Goal: Task Accomplishment & Management: Use online tool/utility

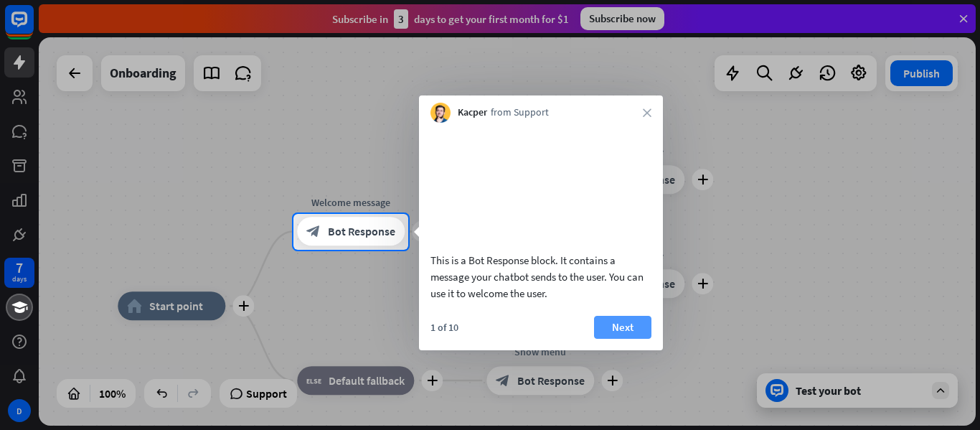
click at [618, 339] on button "Next" at bounding box center [622, 327] width 57 height 23
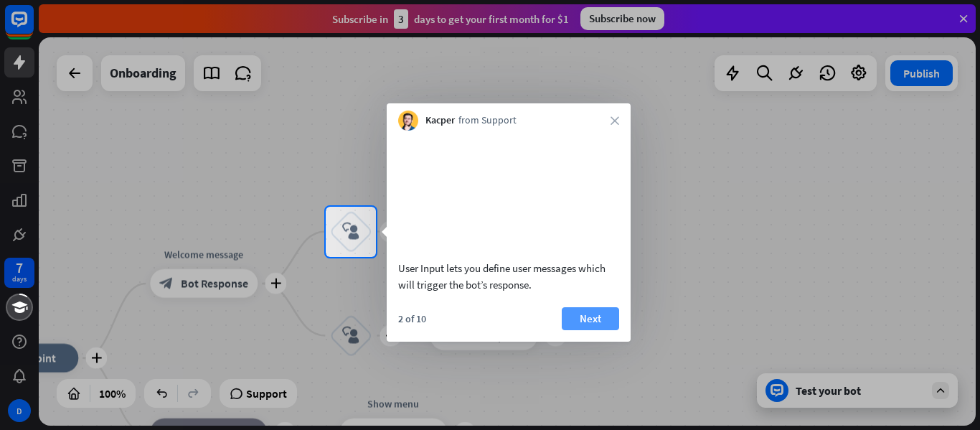
click at [603, 330] on button "Next" at bounding box center [590, 318] width 57 height 23
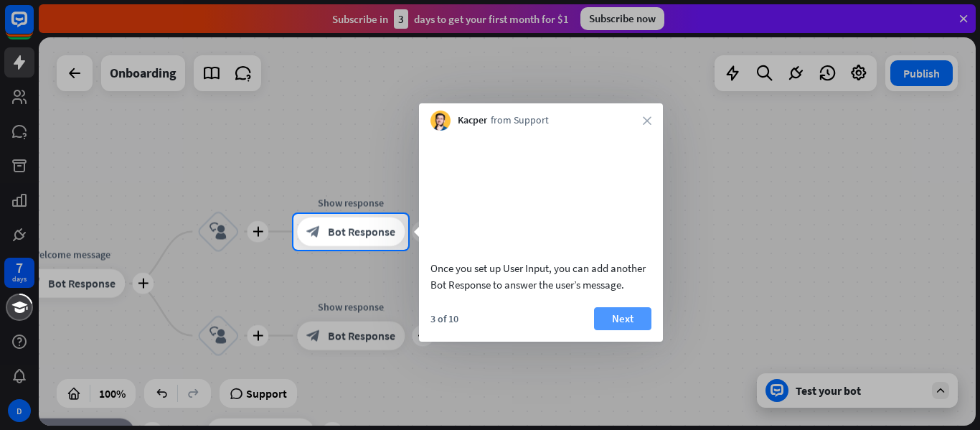
click at [621, 330] on button "Next" at bounding box center [622, 318] width 57 height 23
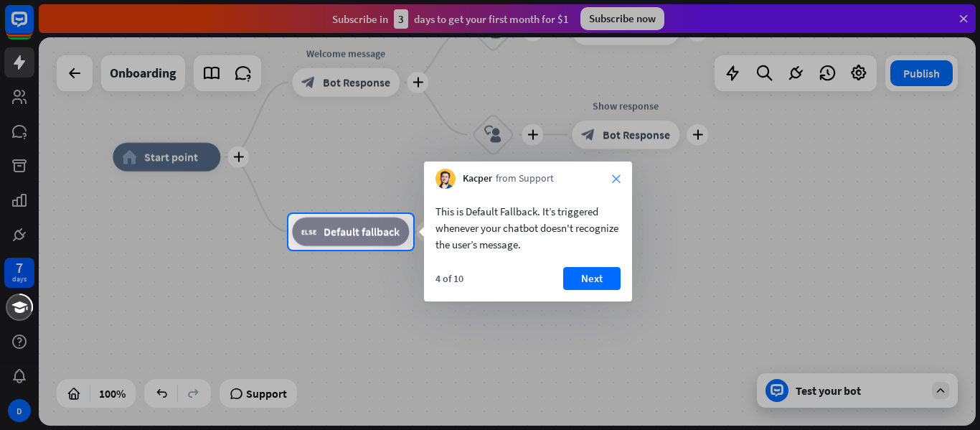
click at [617, 179] on icon "close" at bounding box center [616, 178] width 9 height 9
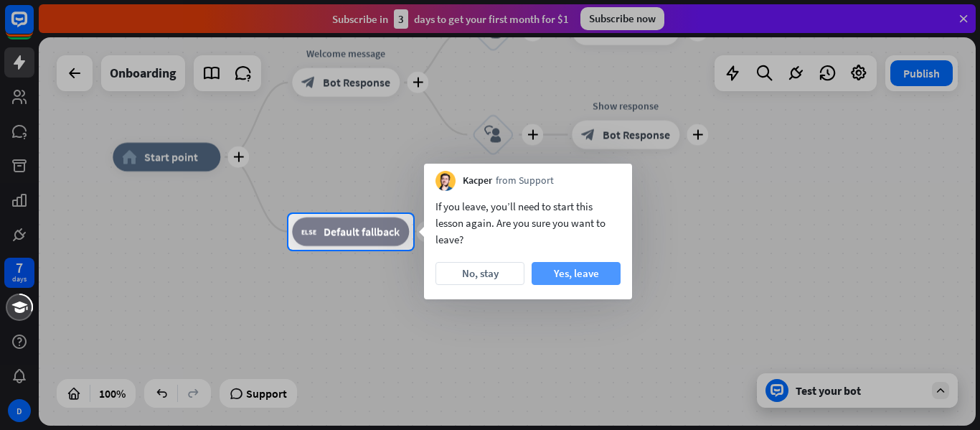
click at [589, 271] on button "Yes, leave" at bounding box center [575, 273] width 89 height 23
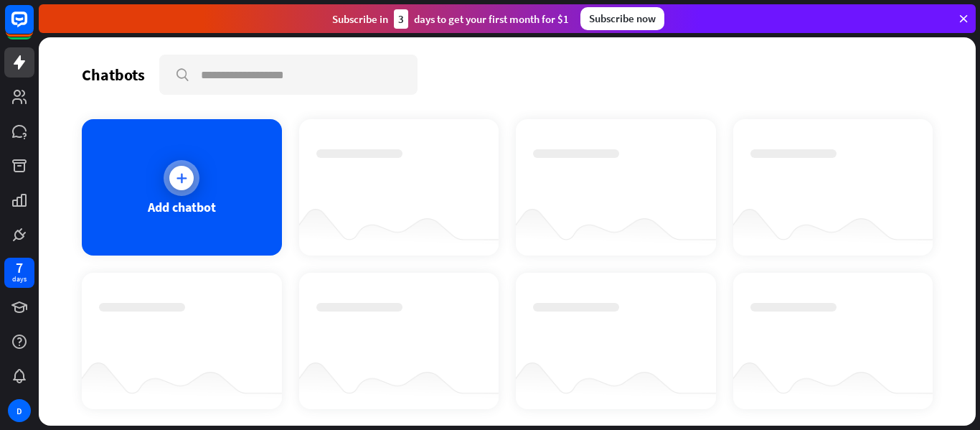
click at [190, 176] on div at bounding box center [181, 178] width 24 height 24
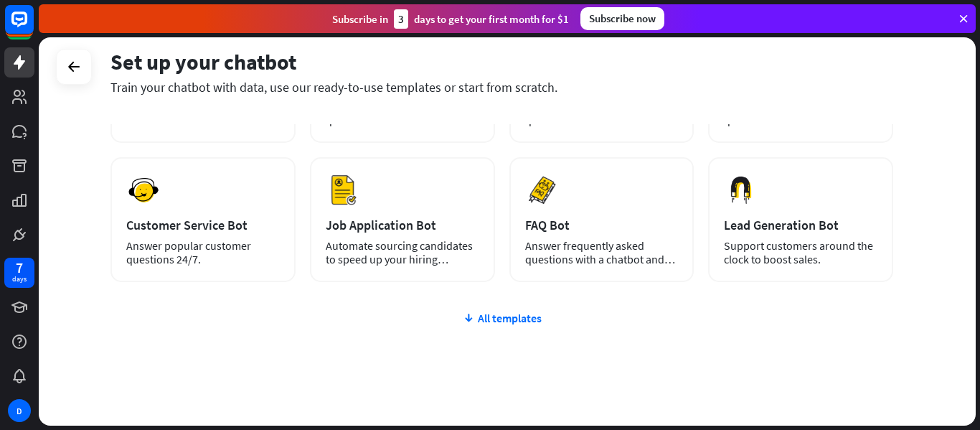
scroll to position [205, 0]
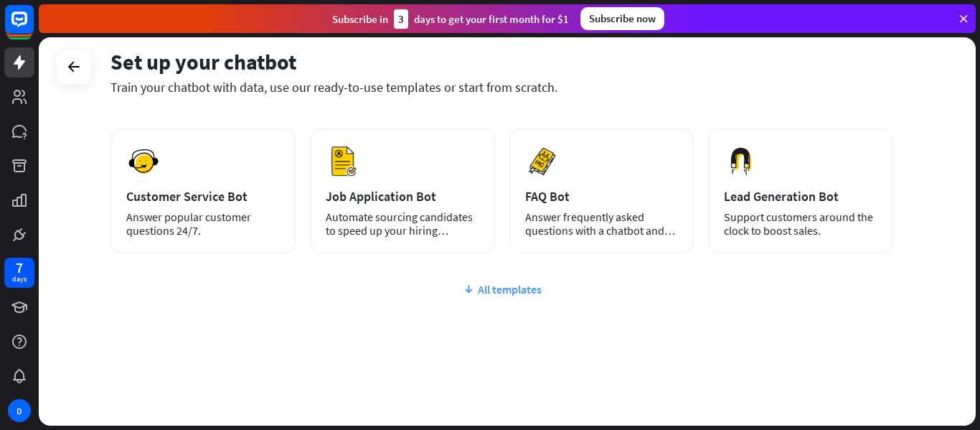
click at [511, 289] on div "All templates" at bounding box center [501, 289] width 782 height 14
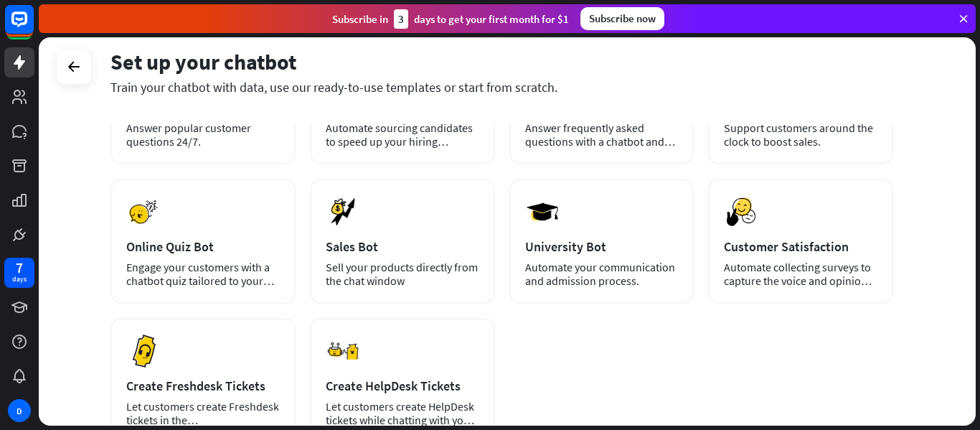
scroll to position [268, 0]
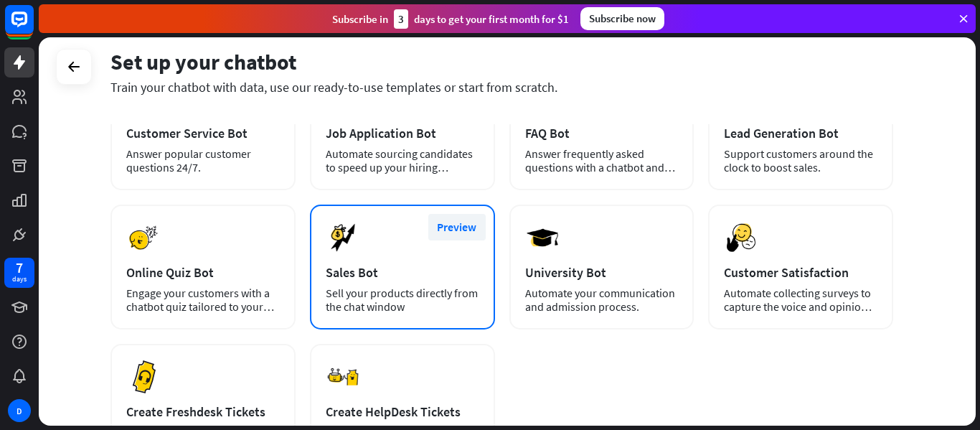
click at [445, 227] on button "Preview" at bounding box center [456, 227] width 57 height 27
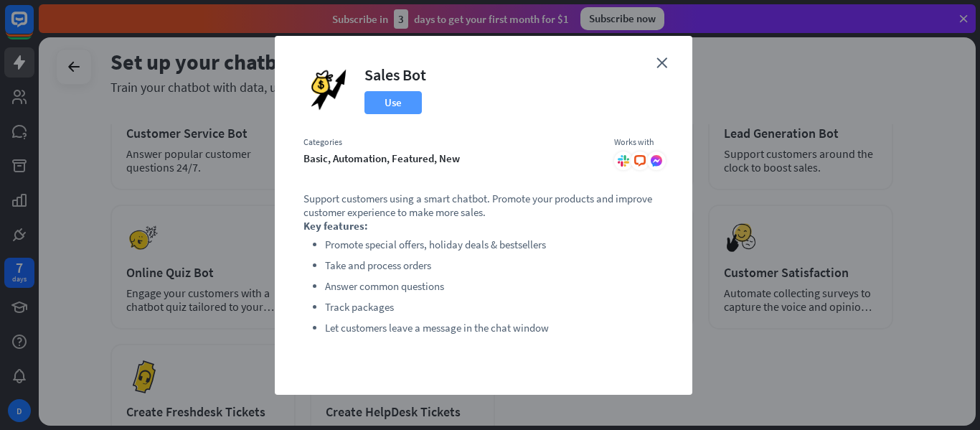
click at [393, 108] on button "Use" at bounding box center [392, 102] width 57 height 23
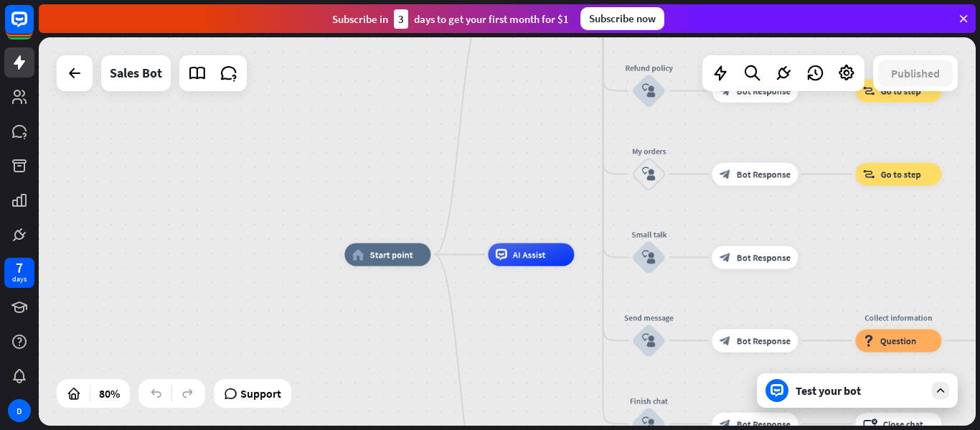
click at [410, 180] on div "home_2 Start point Welcome message block_bot_response Bot Response Main menu bl…" at bounding box center [507, 231] width 937 height 388
click at [224, 75] on icon at bounding box center [228, 73] width 19 height 19
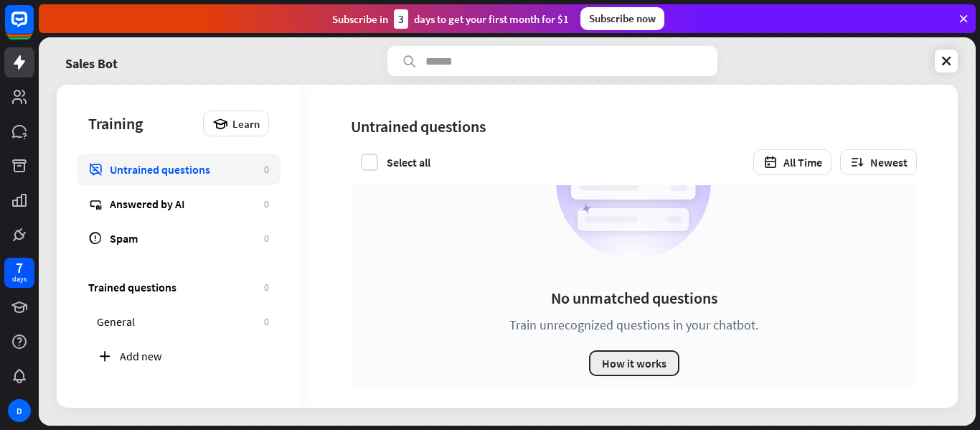
scroll to position [108, 0]
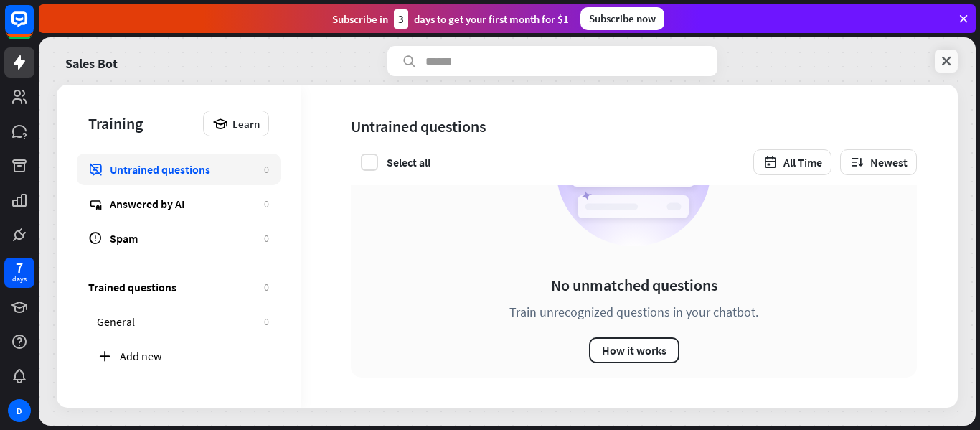
click at [946, 62] on icon at bounding box center [946, 61] width 14 height 14
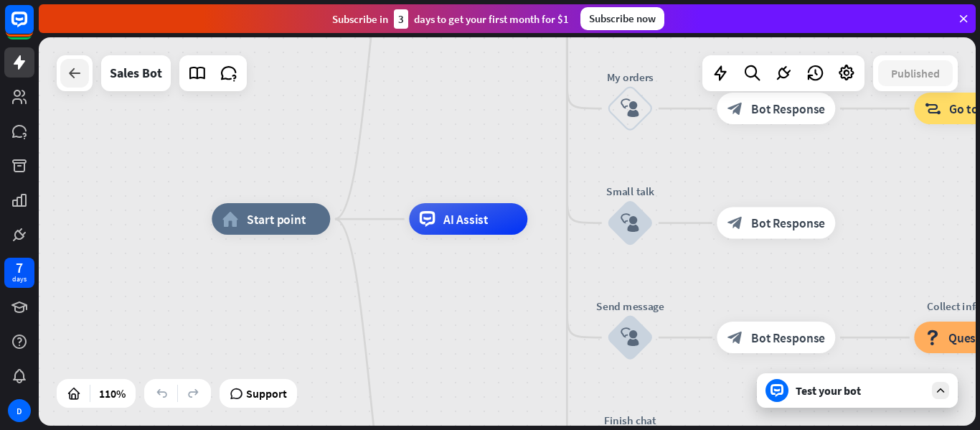
click at [78, 75] on icon at bounding box center [74, 73] width 17 height 17
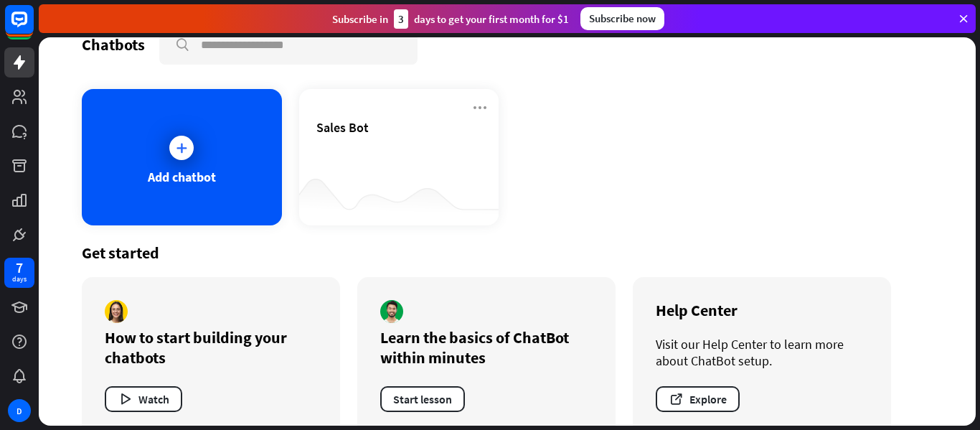
scroll to position [57, 0]
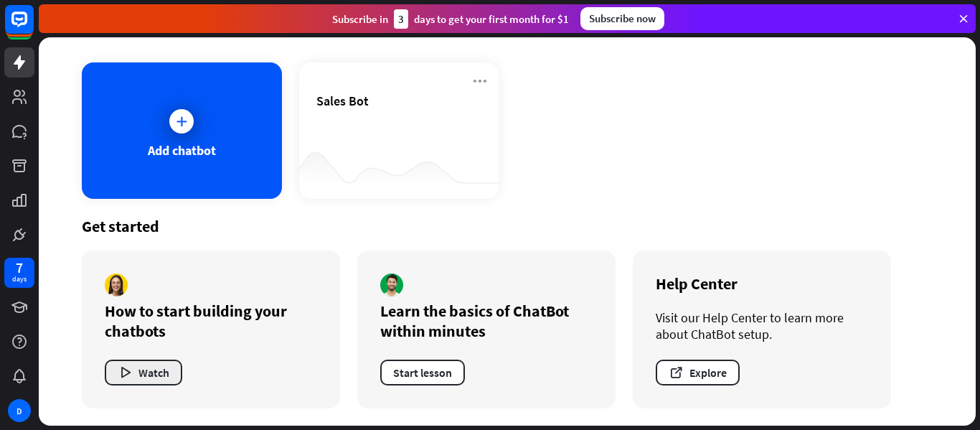
click at [144, 374] on button "Watch" at bounding box center [143, 372] width 77 height 26
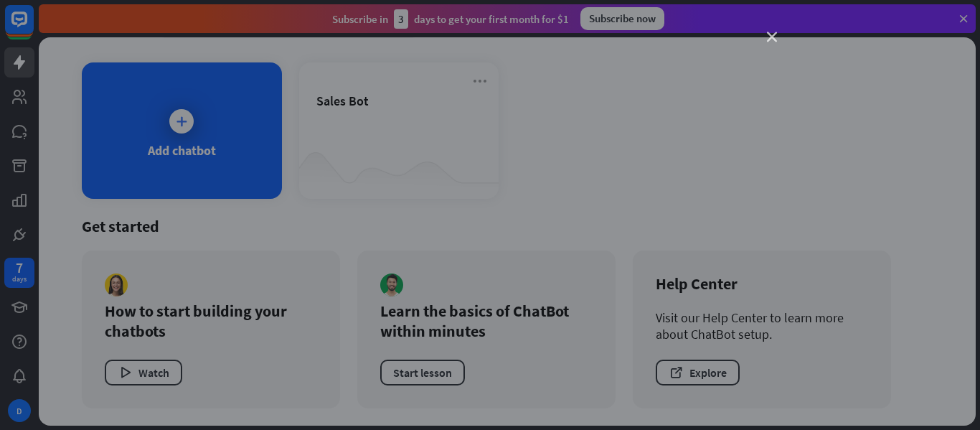
click at [771, 37] on icon "close" at bounding box center [772, 37] width 10 height 10
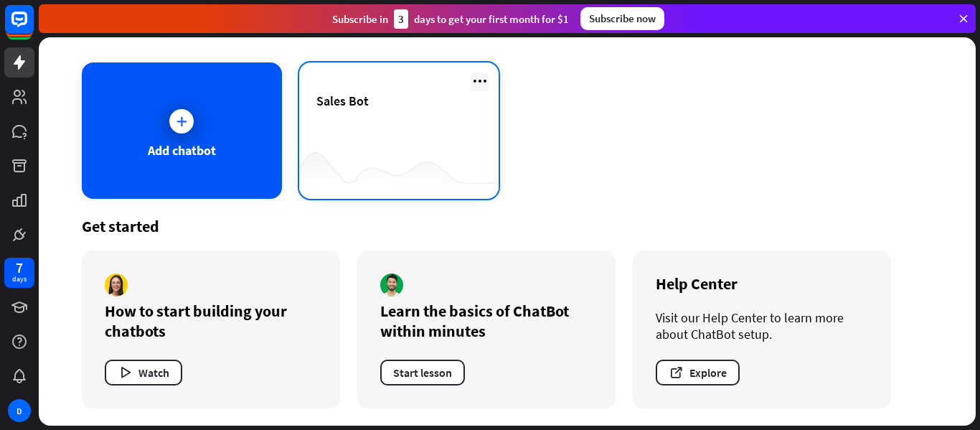
click at [471, 80] on icon at bounding box center [479, 80] width 17 height 17
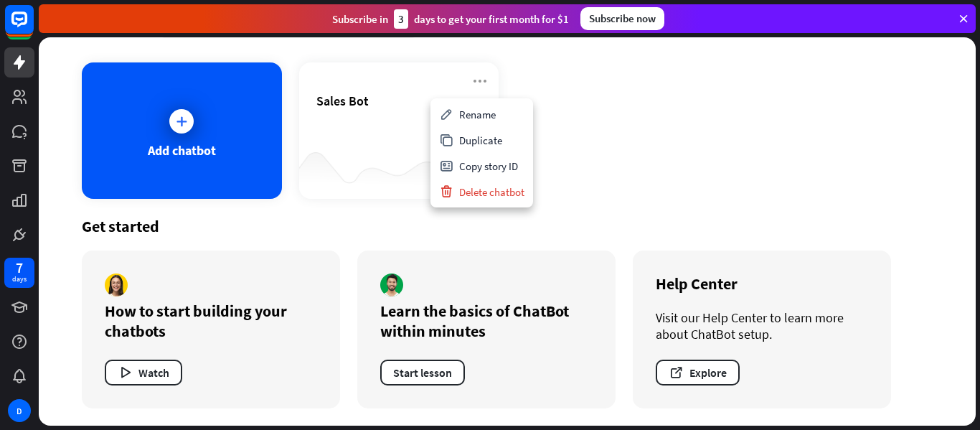
click at [635, 98] on div "Add chatbot Sales Bot" at bounding box center [507, 130] width 851 height 136
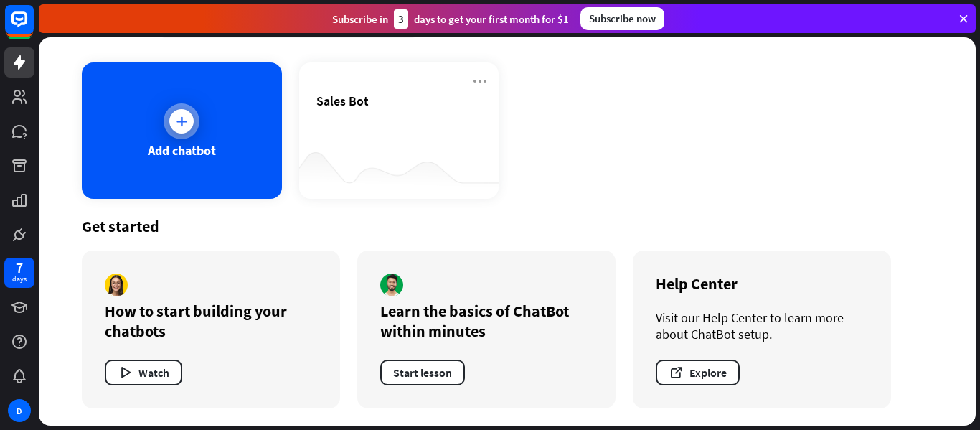
click at [180, 144] on div "Add chatbot" at bounding box center [182, 150] width 68 height 16
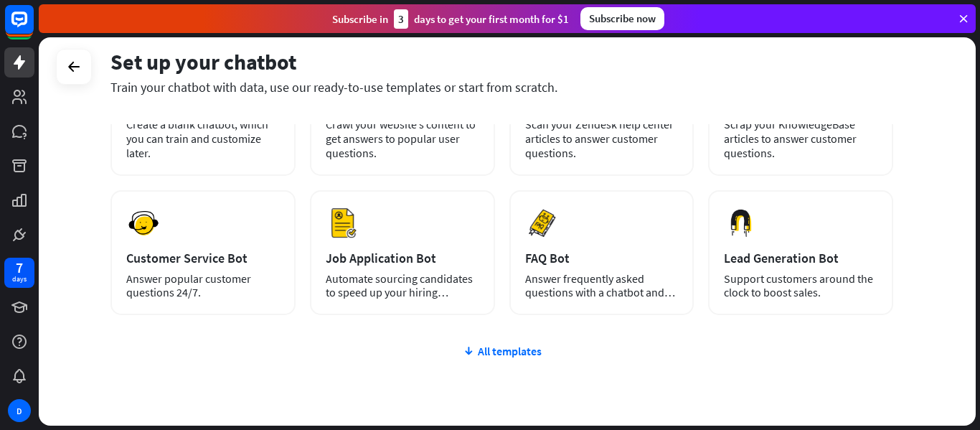
scroll to position [205, 0]
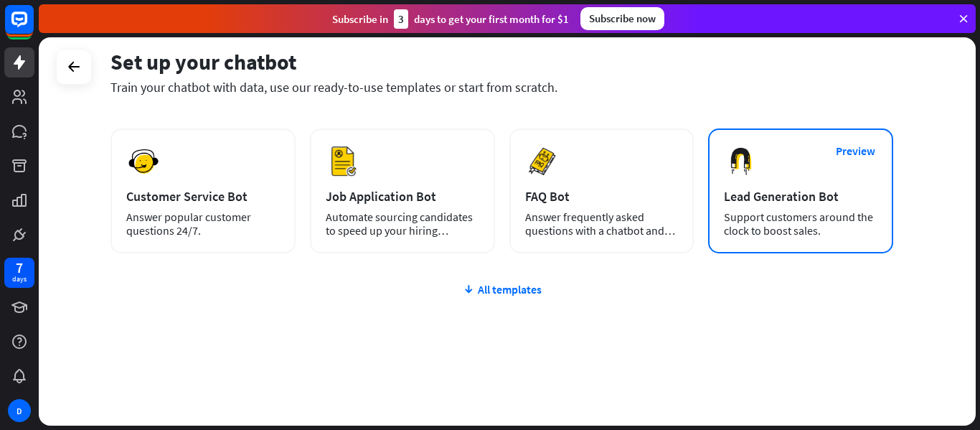
click at [742, 169] on img at bounding box center [741, 161] width 34 height 34
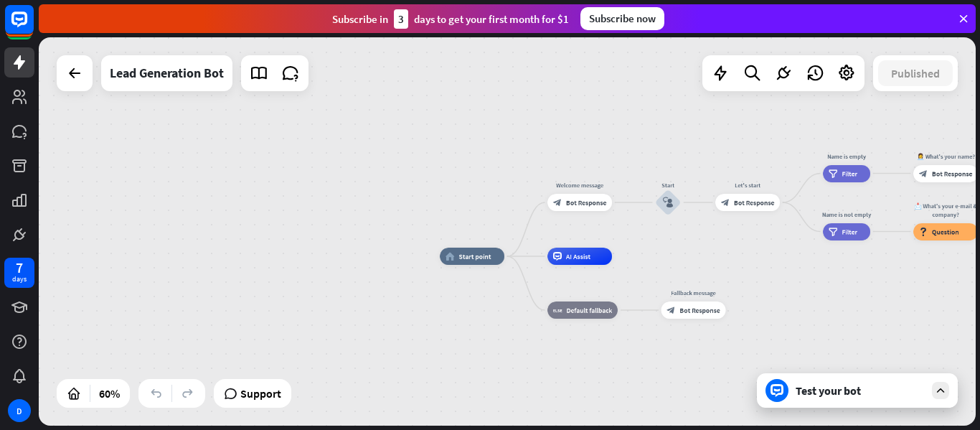
click at [834, 385] on div "Test your bot" at bounding box center [859, 390] width 129 height 14
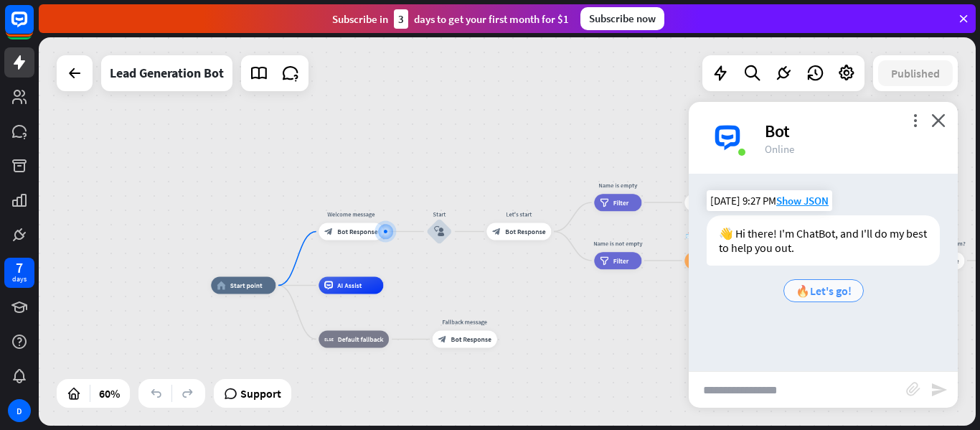
click at [834, 296] on span "🔥Let's go!" at bounding box center [823, 290] width 56 height 14
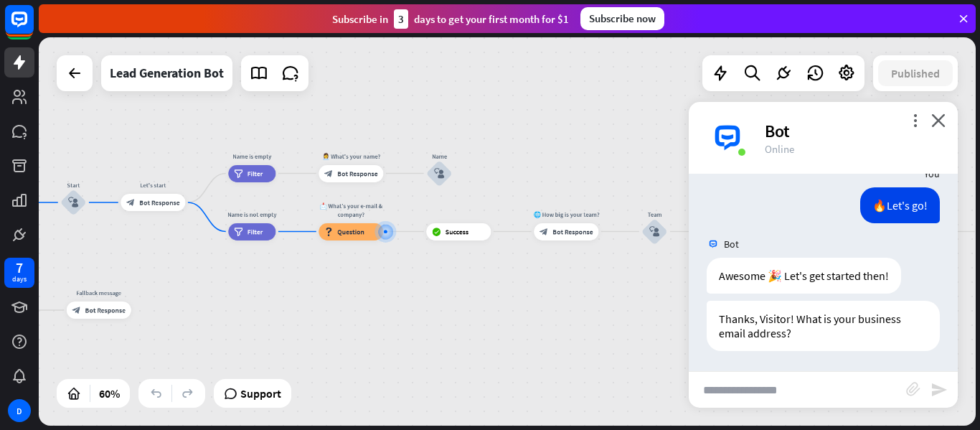
scroll to position [114, 0]
click at [778, 394] on input "text" at bounding box center [796, 389] width 217 height 36
click at [756, 389] on input "text" at bounding box center [796, 389] width 217 height 36
type input "**********"
click at [936, 389] on icon "send" at bounding box center [938, 389] width 17 height 17
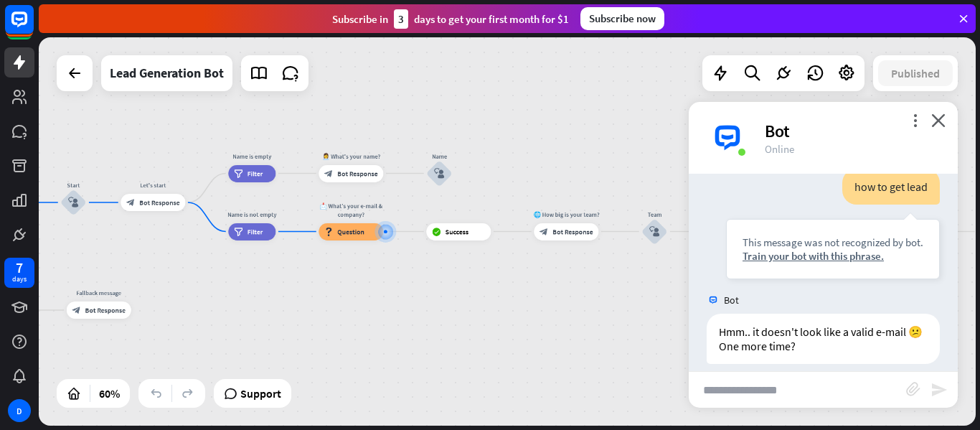
scroll to position [344, 0]
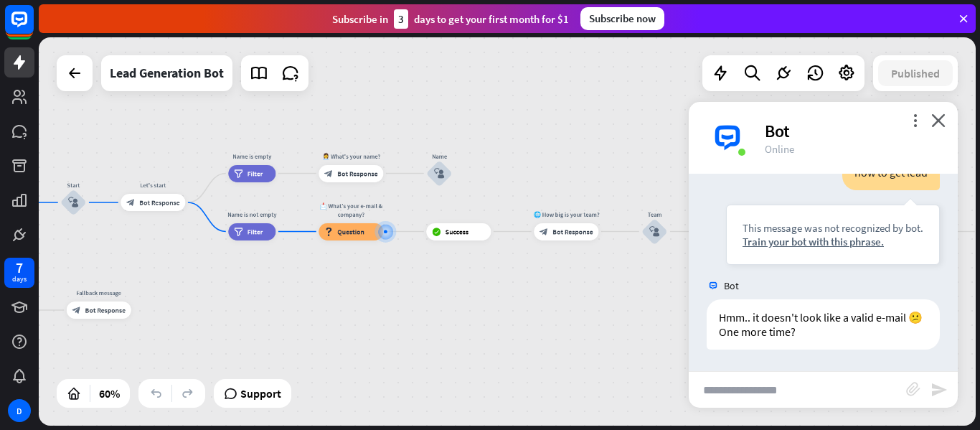
click at [783, 397] on input "text" at bounding box center [796, 389] width 217 height 36
type input "**********"
click at [934, 391] on icon "send" at bounding box center [938, 389] width 17 height 17
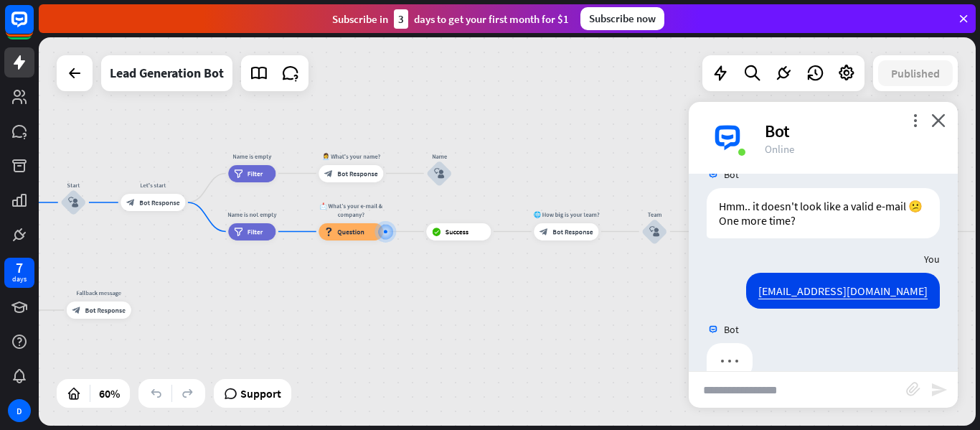
scroll to position [484, 0]
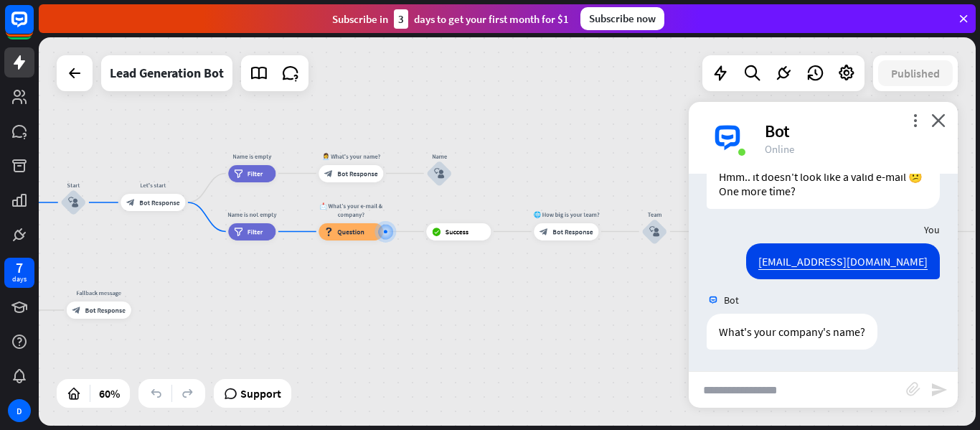
click at [765, 388] on input "text" at bounding box center [796, 389] width 217 height 36
type input "*******"
click at [937, 392] on icon "send" at bounding box center [938, 389] width 17 height 17
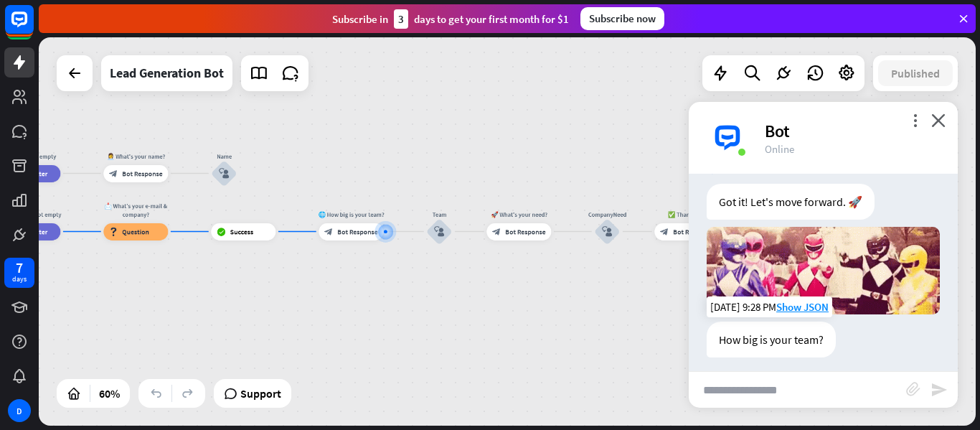
scroll to position [826, 0]
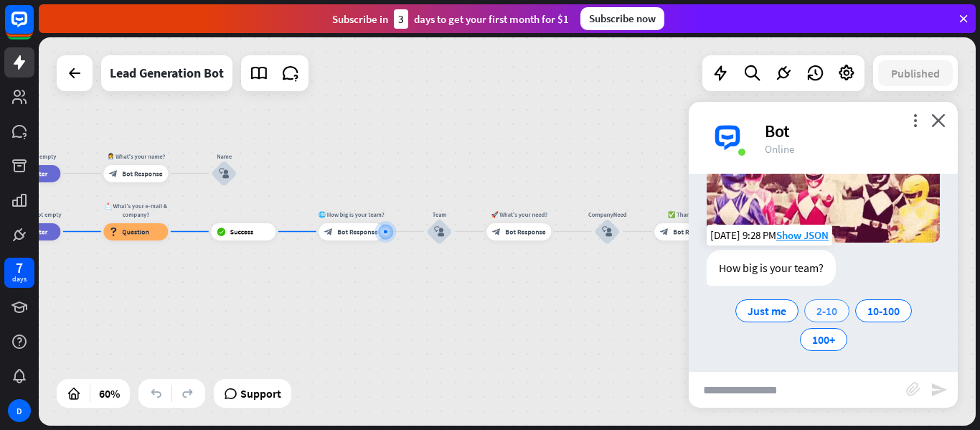
click at [824, 308] on span "2-10" at bounding box center [826, 310] width 21 height 14
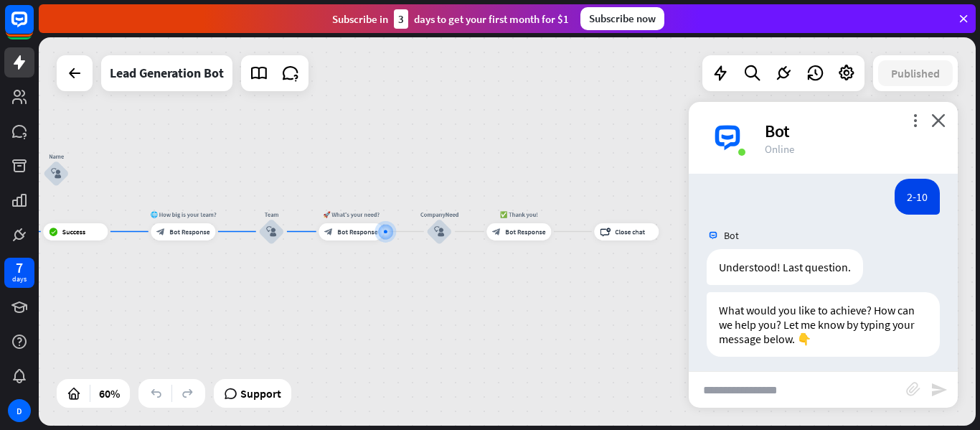
scroll to position [970, 0]
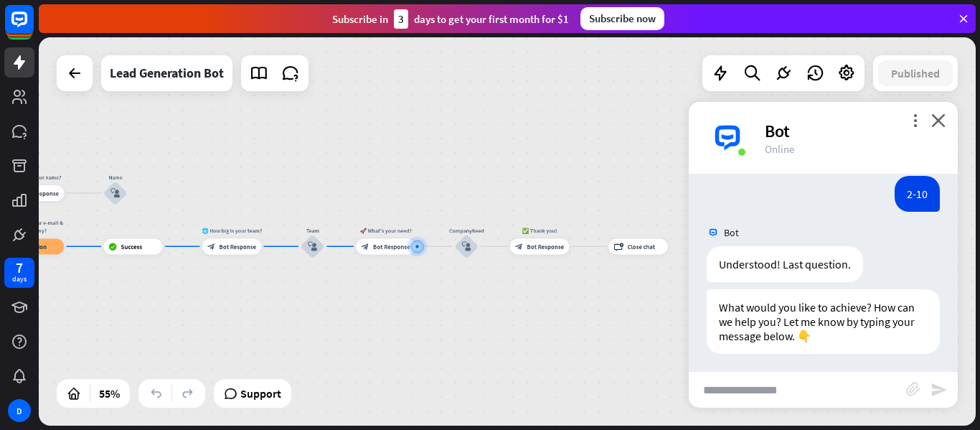
click at [733, 392] on input "text" at bounding box center [796, 389] width 217 height 36
type input "**********"
click at [940, 395] on icon "send" at bounding box center [938, 389] width 17 height 17
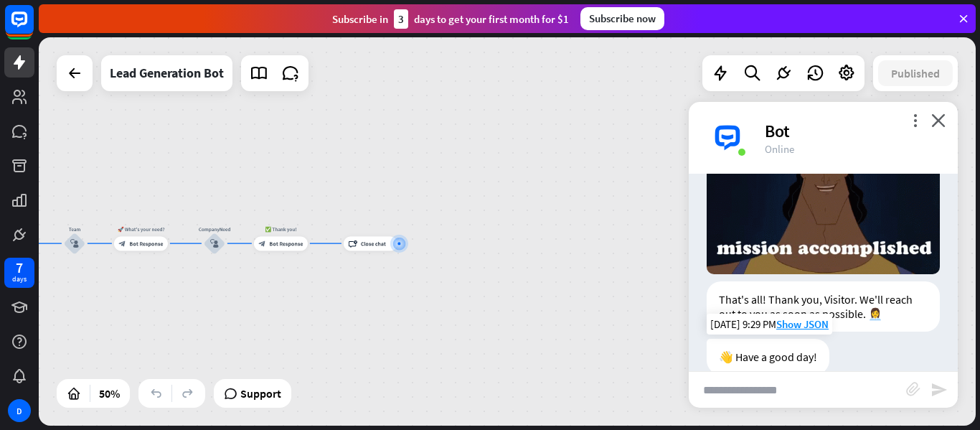
scroll to position [1309, 0]
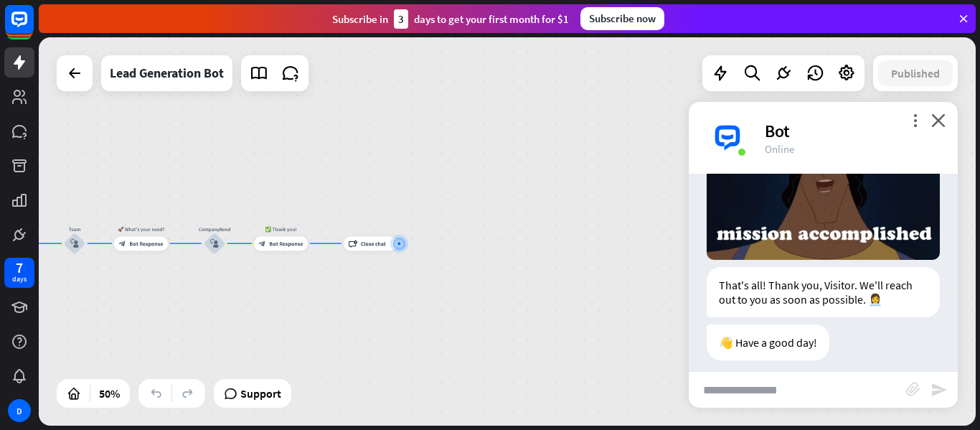
click at [797, 393] on input "text" at bounding box center [796, 389] width 217 height 36
type input "**"
click at [941, 392] on icon "send" at bounding box center [938, 389] width 17 height 17
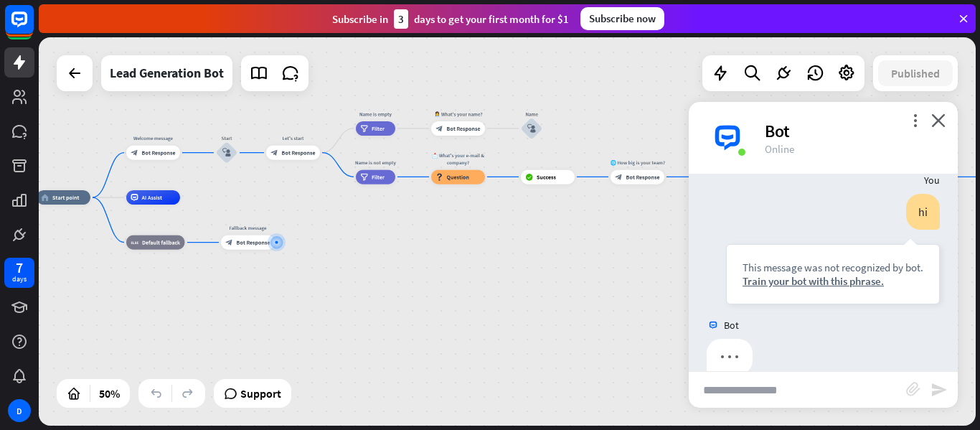
scroll to position [1524, 0]
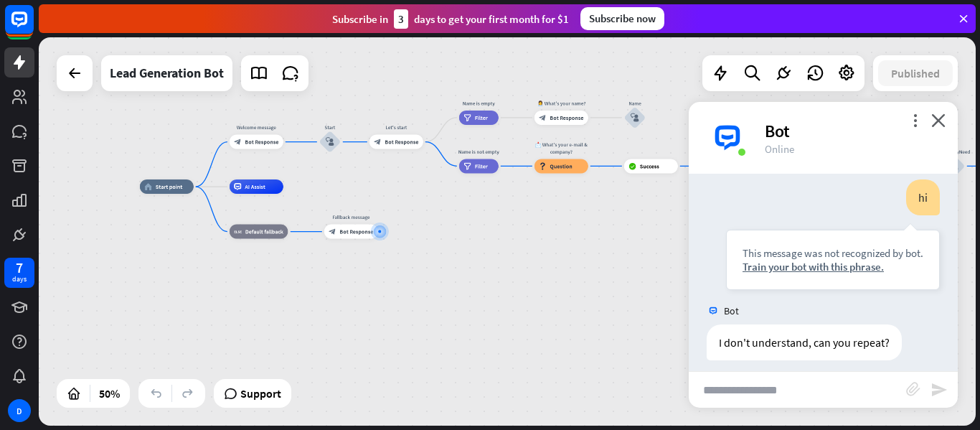
click at [723, 397] on input "text" at bounding box center [796, 389] width 217 height 36
type input "**********"
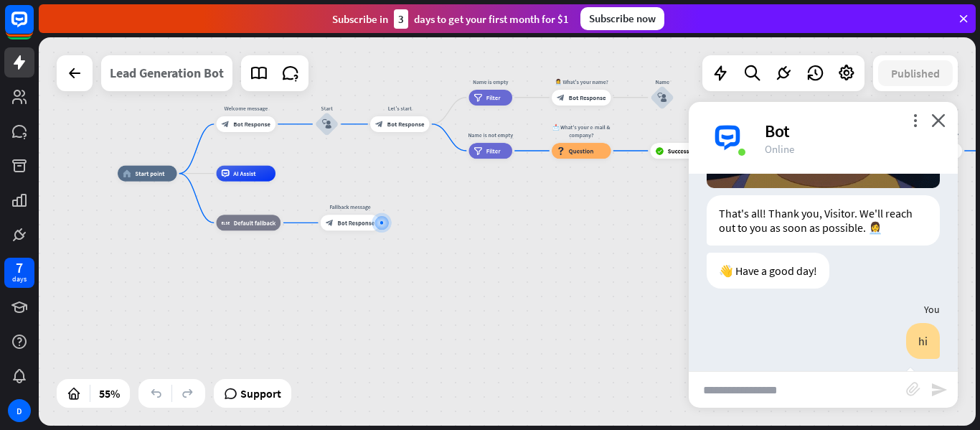
click at [151, 77] on div "Lead Generation Bot" at bounding box center [167, 73] width 114 height 36
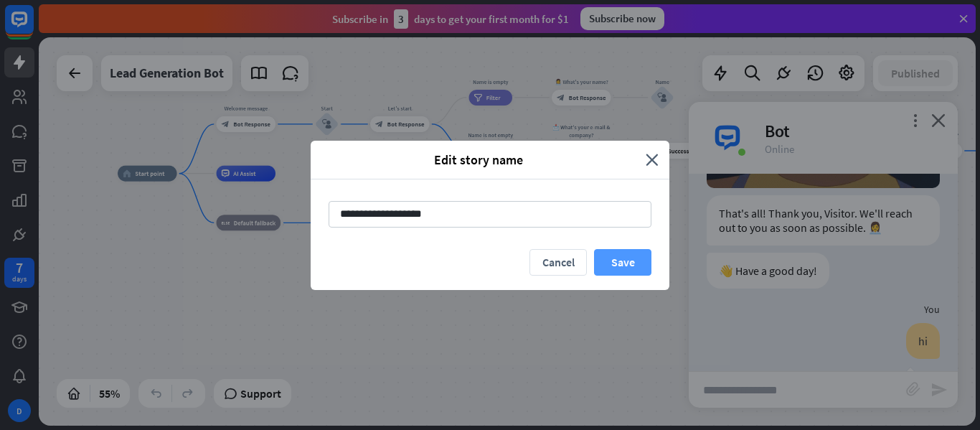
click at [623, 265] on button "Save" at bounding box center [622, 262] width 57 height 27
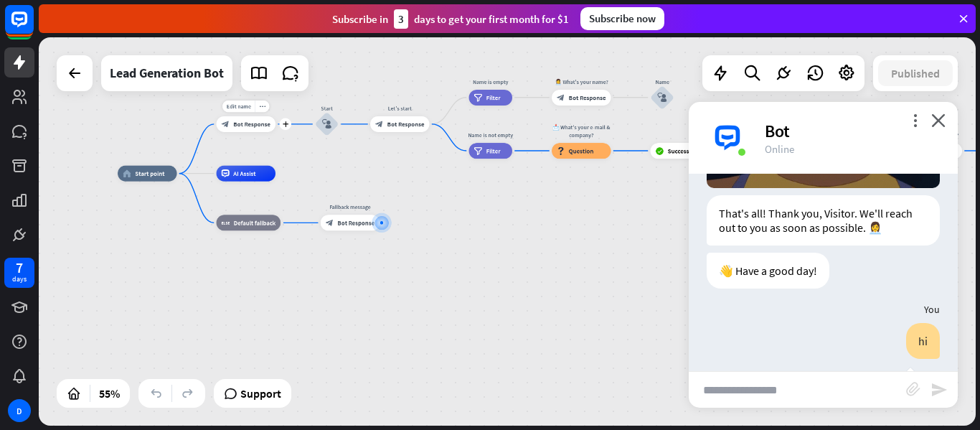
click at [244, 127] on span "Bot Response" at bounding box center [251, 124] width 37 height 8
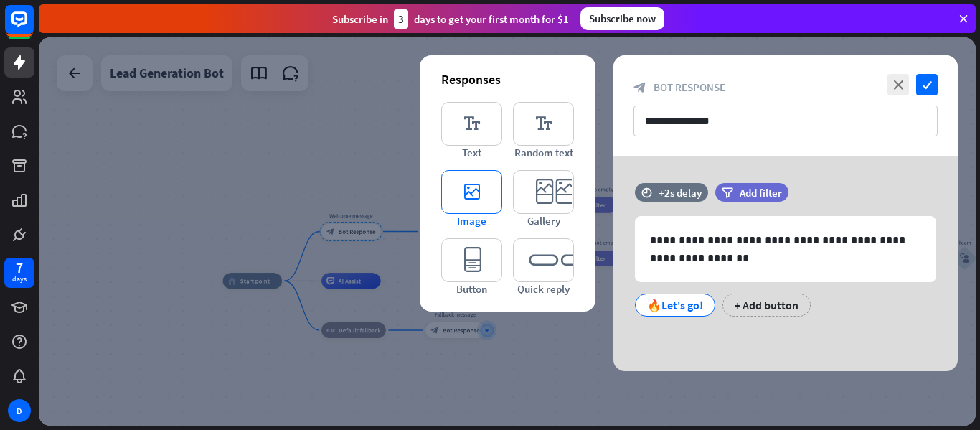
click at [471, 196] on icon "editor_image" at bounding box center [471, 192] width 61 height 44
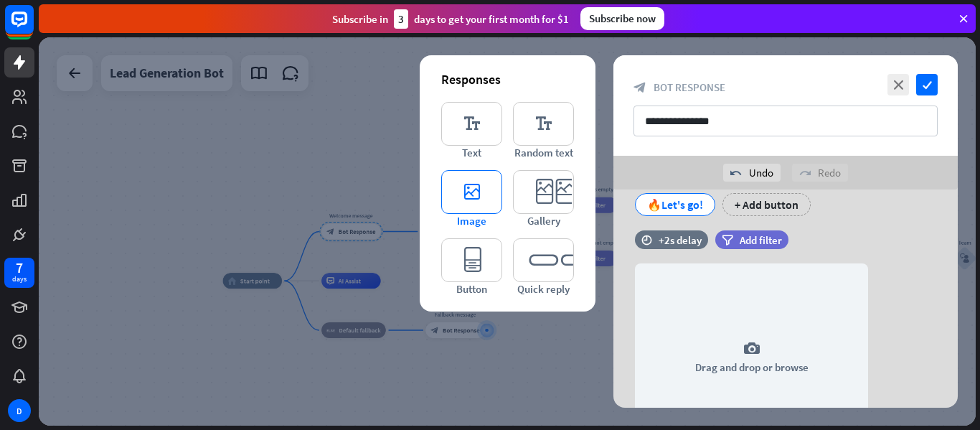
scroll to position [175, 0]
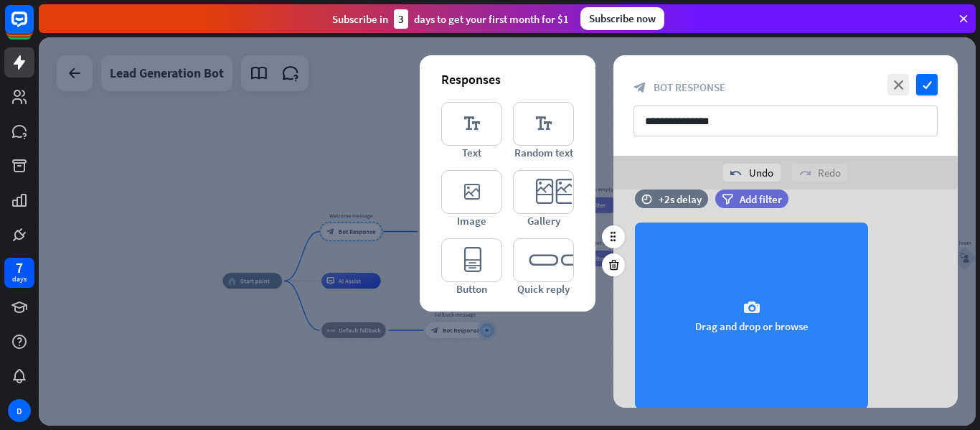
click at [759, 313] on icon "camera" at bounding box center [751, 307] width 17 height 17
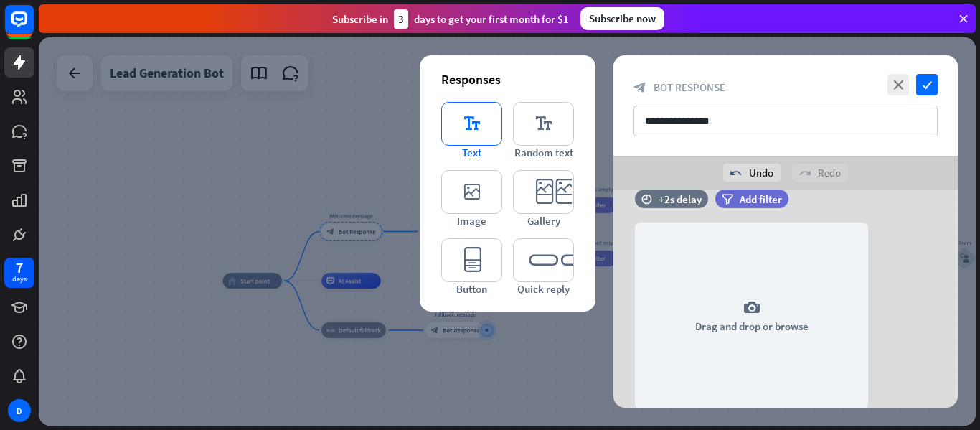
click at [477, 117] on icon "editor_text" at bounding box center [471, 124] width 61 height 44
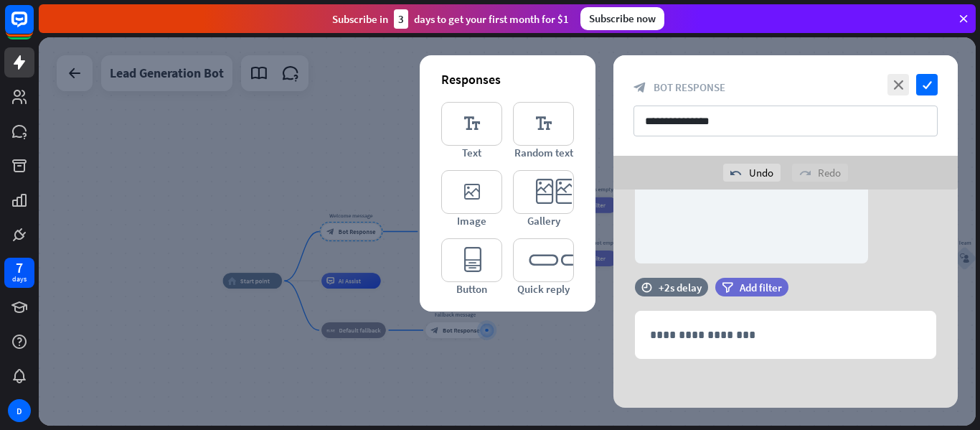
scroll to position [322, 0]
click at [623, 326] on div at bounding box center [613, 323] width 23 height 23
click at [615, 326] on icon at bounding box center [613, 323] width 13 height 13
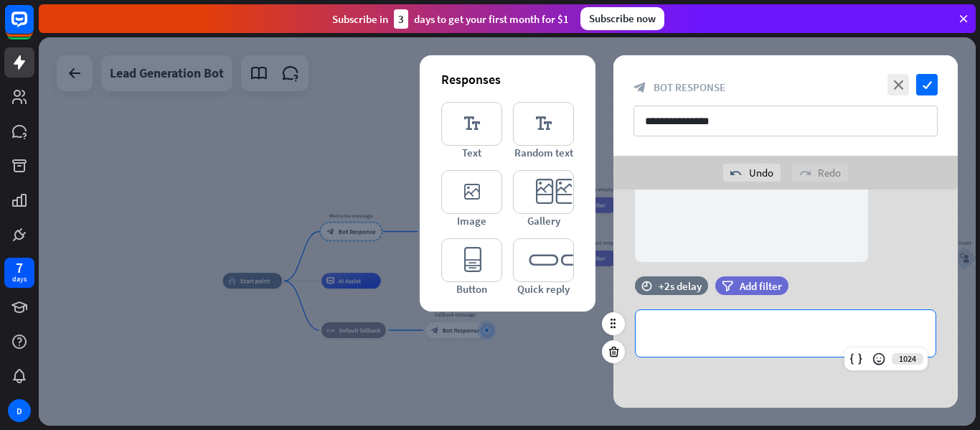
click at [693, 326] on p "**********" at bounding box center [785, 333] width 271 height 18
click at [704, 333] on p "**********" at bounding box center [785, 333] width 271 height 18
click at [823, 327] on p "********" at bounding box center [785, 333] width 271 height 18
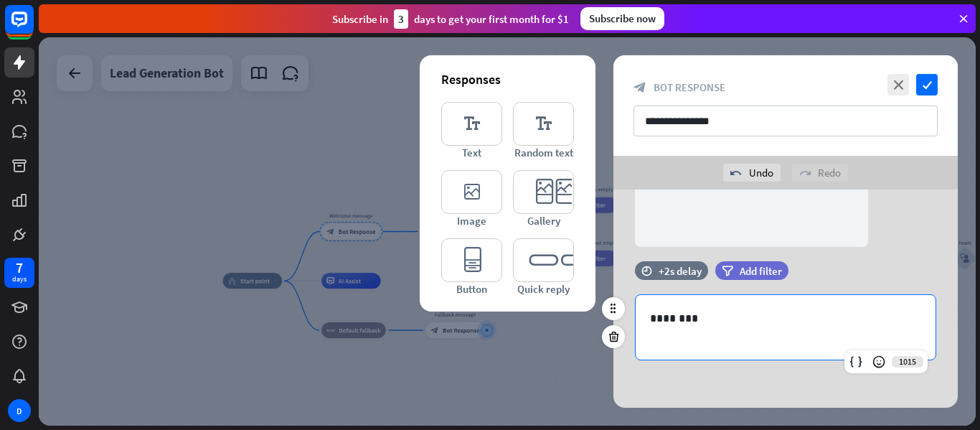
scroll to position [340, 0]
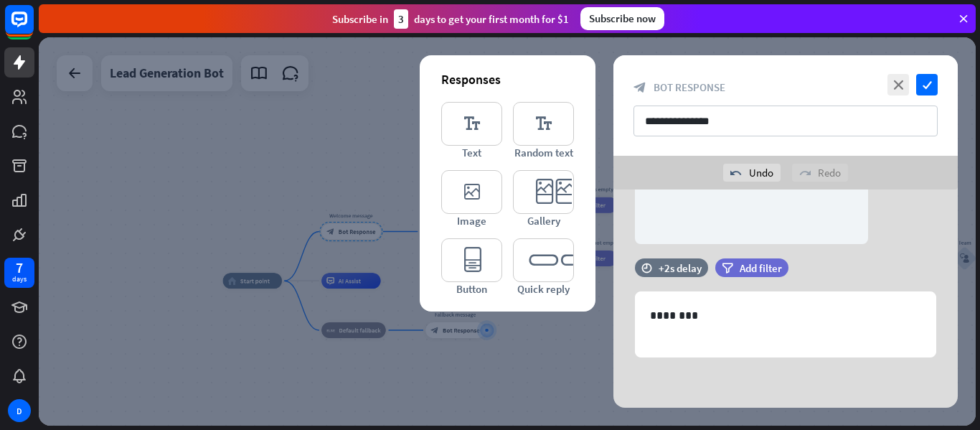
click at [576, 365] on div at bounding box center [507, 231] width 937 height 388
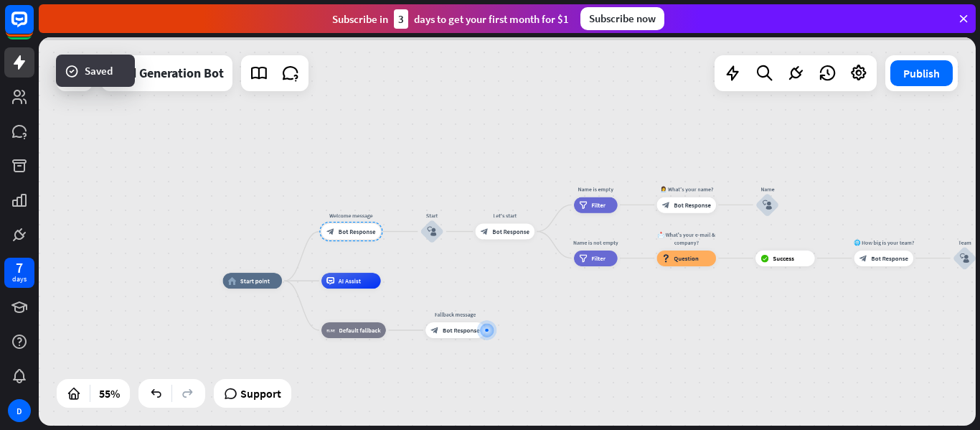
scroll to position [1376, 0]
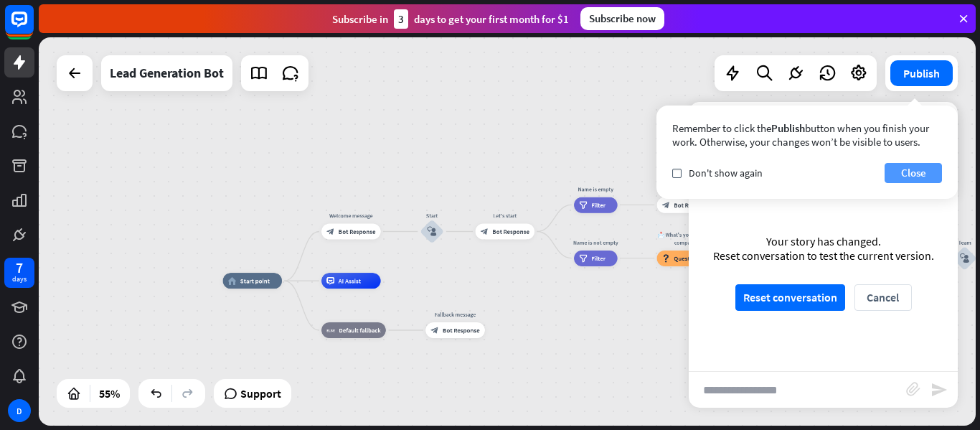
click at [921, 169] on button "Close" at bounding box center [912, 173] width 57 height 20
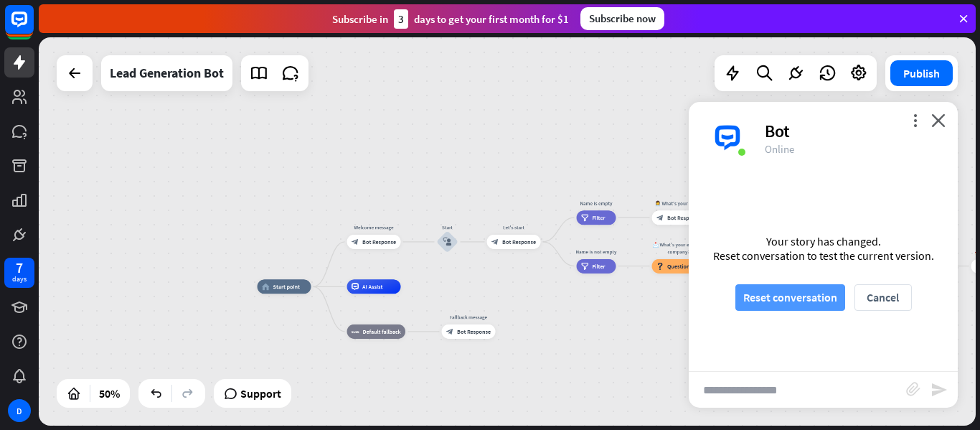
click at [803, 300] on button "Reset conversation" at bounding box center [790, 297] width 110 height 27
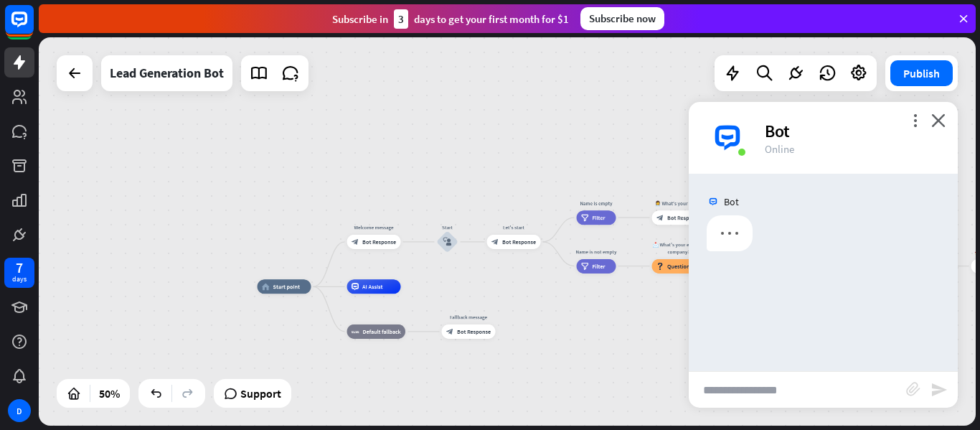
scroll to position [0, 0]
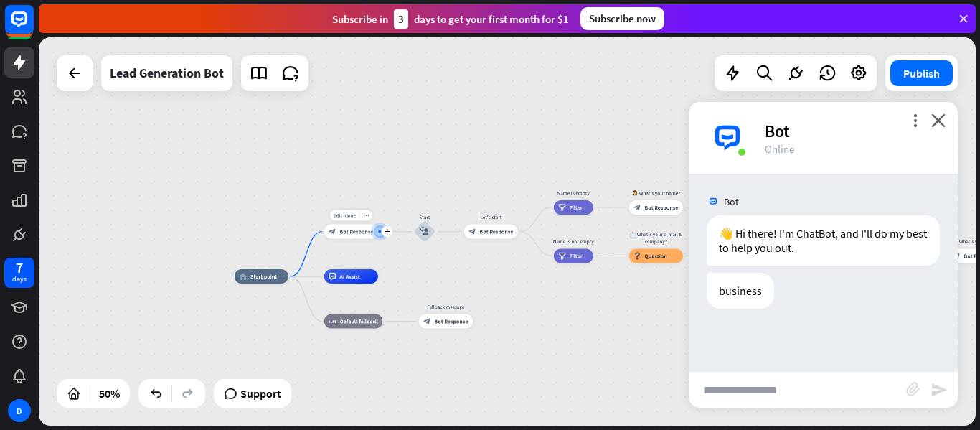
click at [370, 235] on div "block_bot_response Bot Response" at bounding box center [351, 231] width 54 height 14
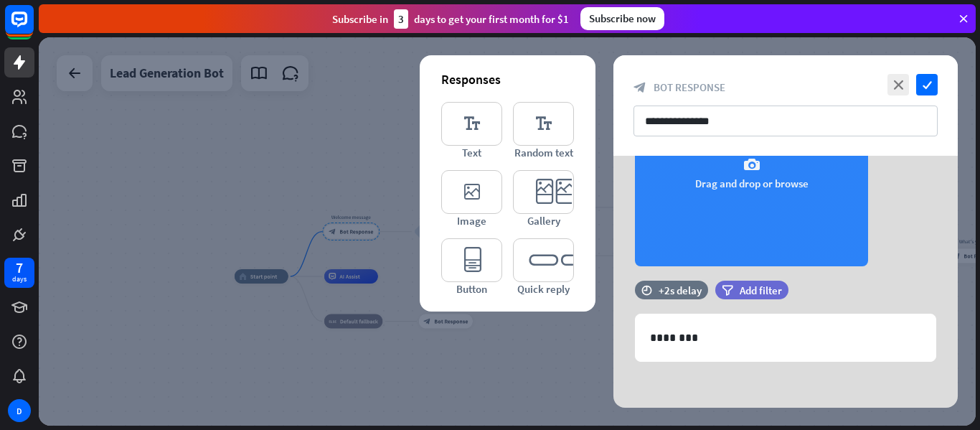
scroll to position [288, 0]
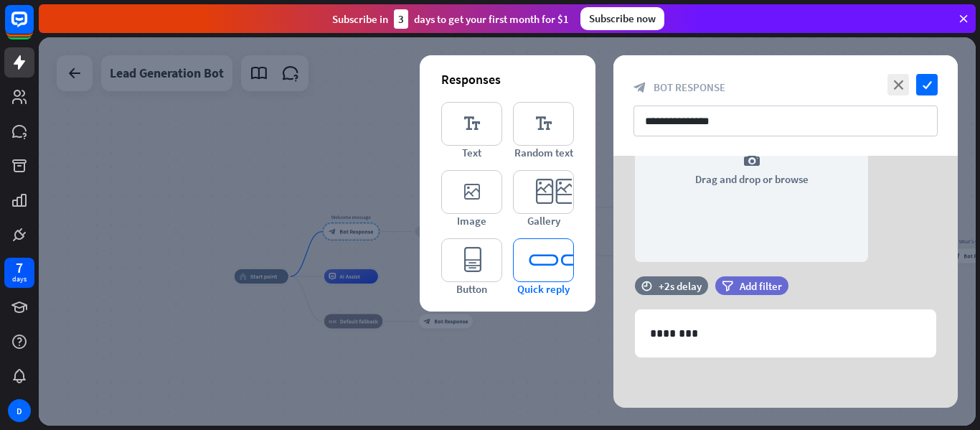
click at [557, 269] on icon "editor_quick_replies" at bounding box center [543, 260] width 61 height 44
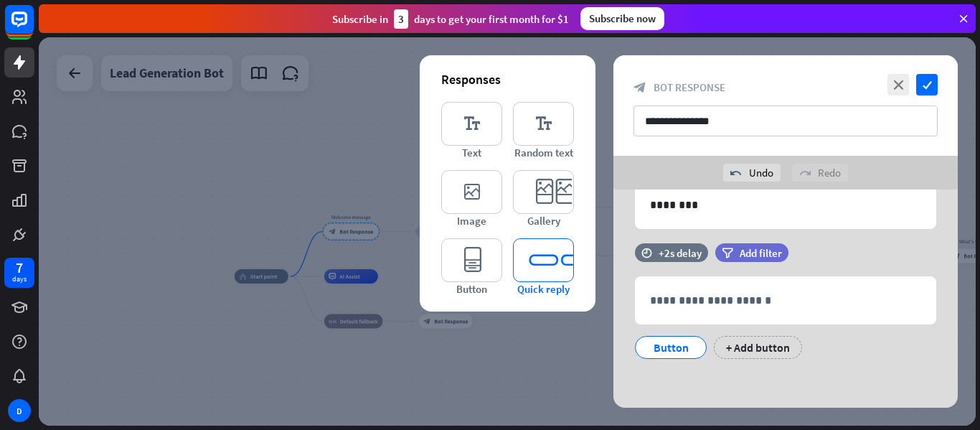
scroll to position [452, 0]
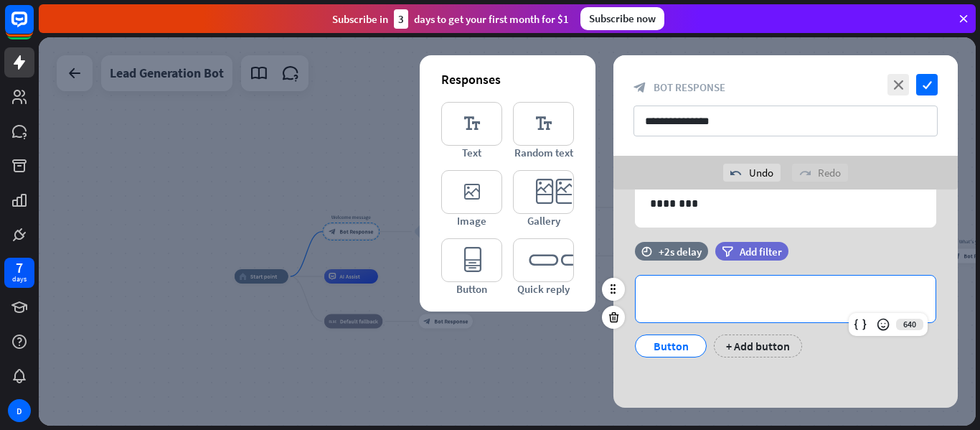
click at [696, 299] on p "**********" at bounding box center [785, 299] width 271 height 18
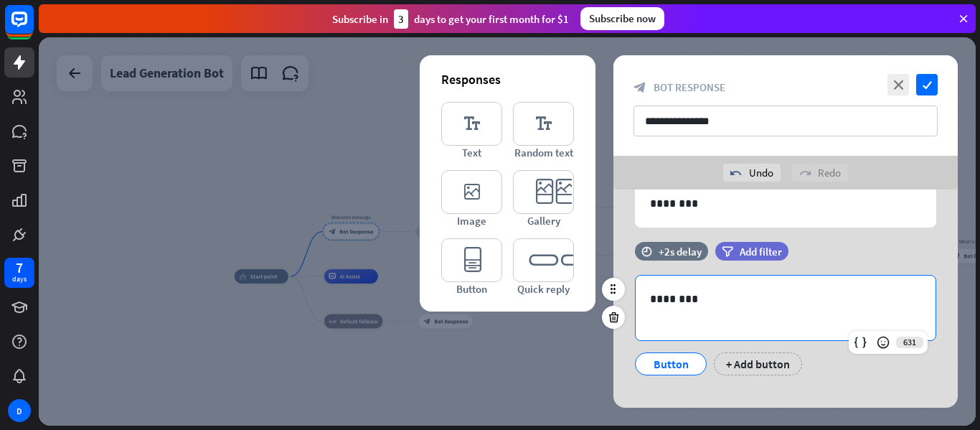
click at [659, 365] on div "Button" at bounding box center [670, 364] width 47 height 22
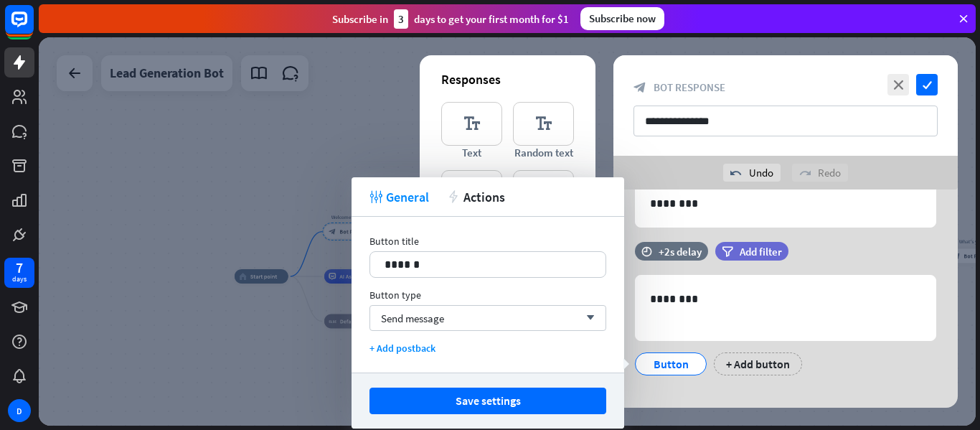
click at [221, 147] on div at bounding box center [507, 231] width 937 height 388
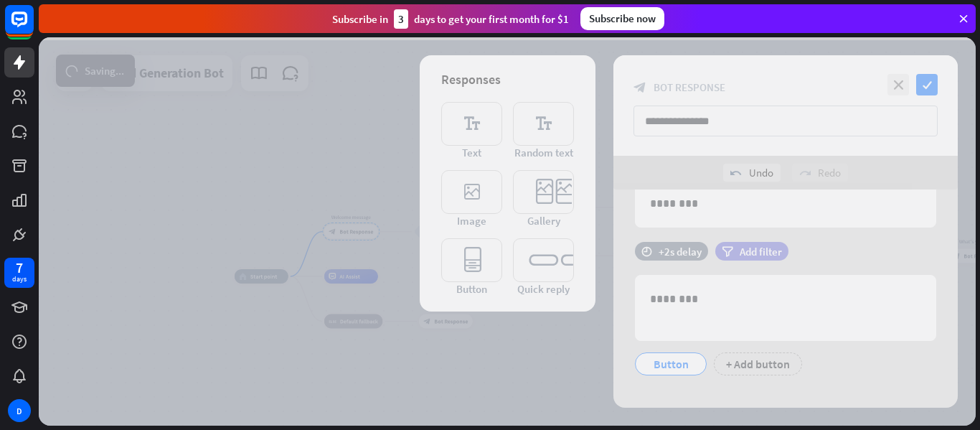
click at [221, 147] on div at bounding box center [507, 231] width 937 height 388
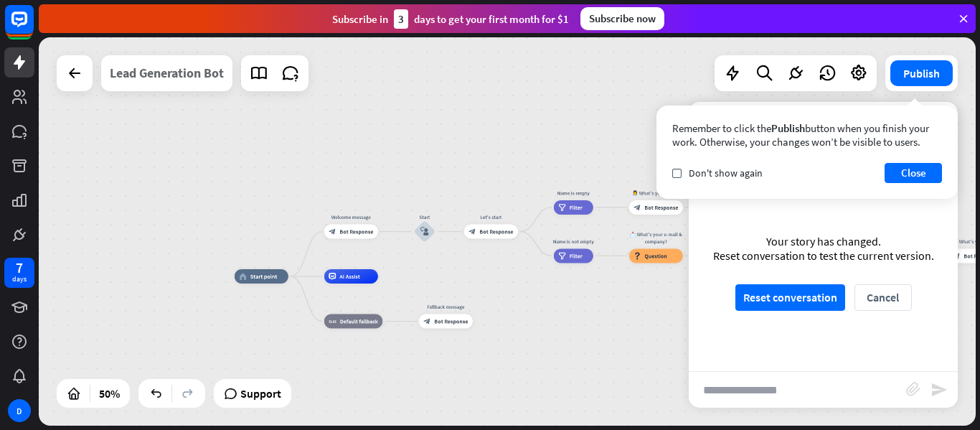
click at [150, 80] on div "Lead Generation Bot" at bounding box center [167, 73] width 114 height 36
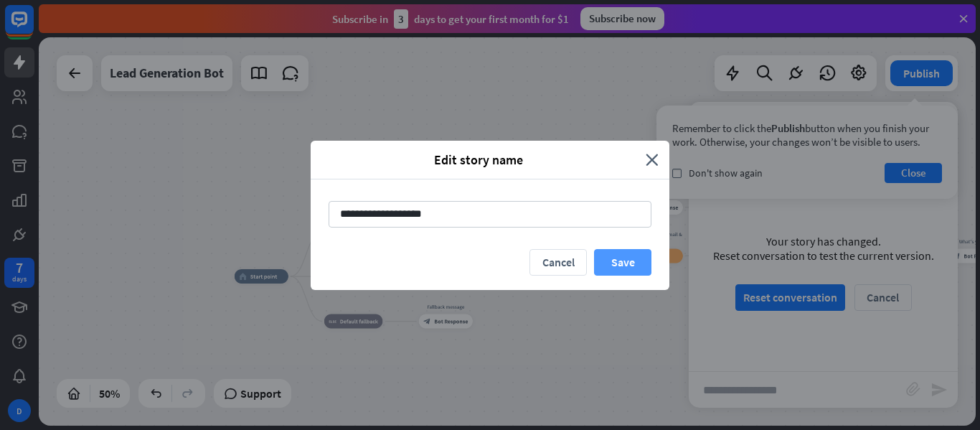
click at [614, 267] on button "Save" at bounding box center [622, 262] width 57 height 27
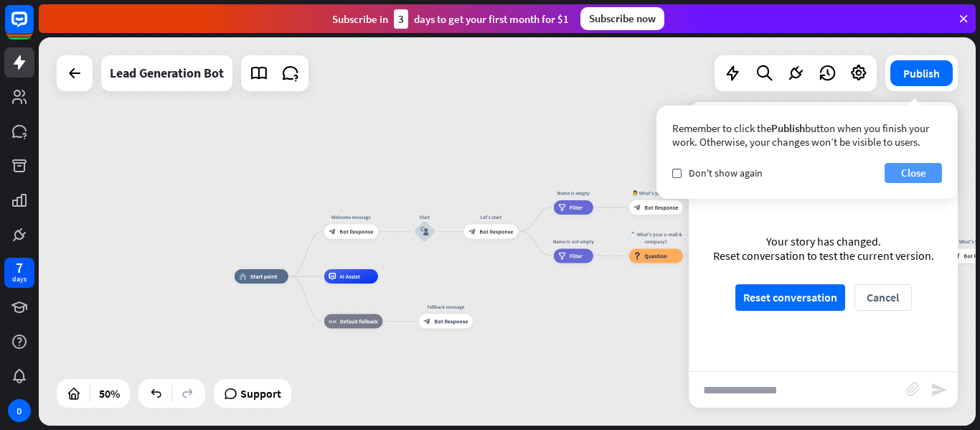
click at [903, 174] on button "Close" at bounding box center [912, 173] width 57 height 20
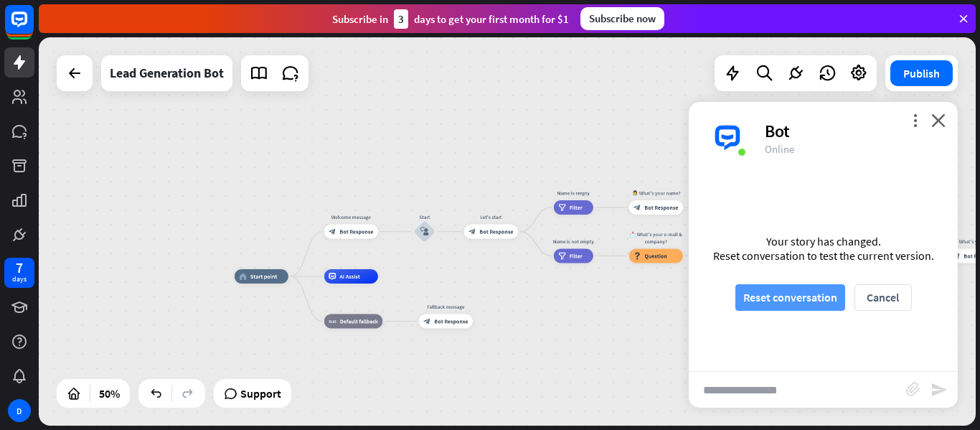
click at [798, 298] on button "Reset conversation" at bounding box center [790, 297] width 110 height 27
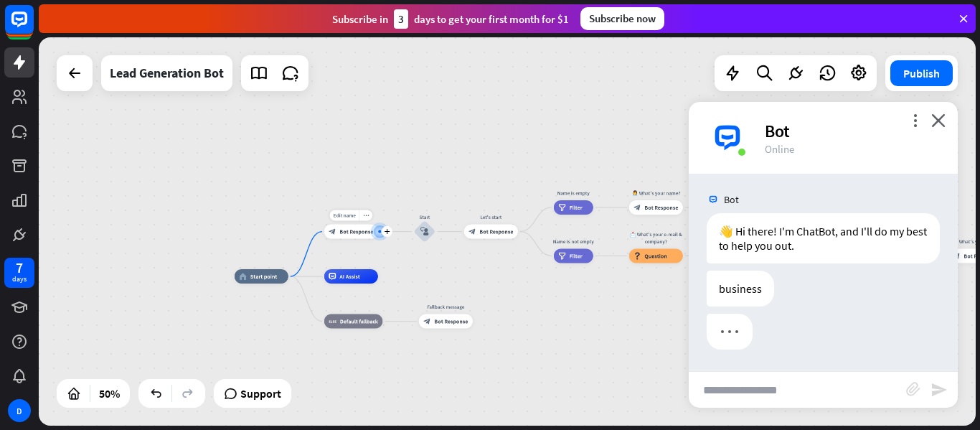
scroll to position [2, 0]
click at [350, 232] on span "Bot Response" at bounding box center [356, 231] width 34 height 7
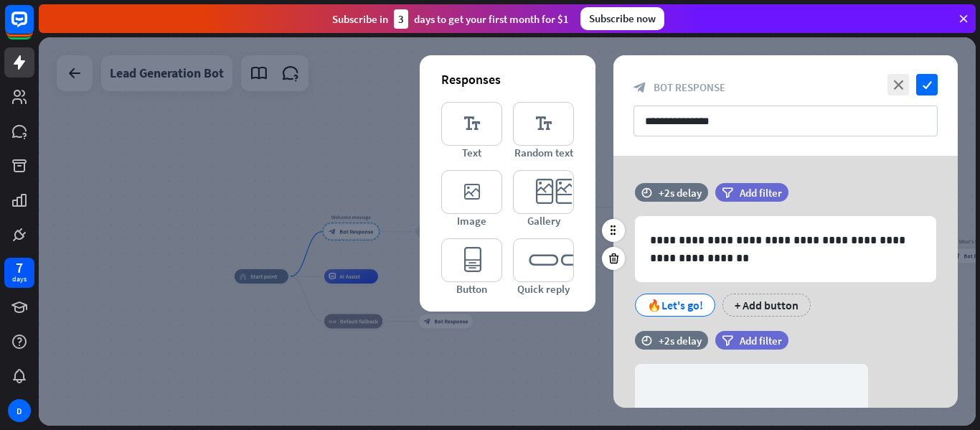
click at [663, 306] on div "🔥Let's go!" at bounding box center [675, 305] width 56 height 22
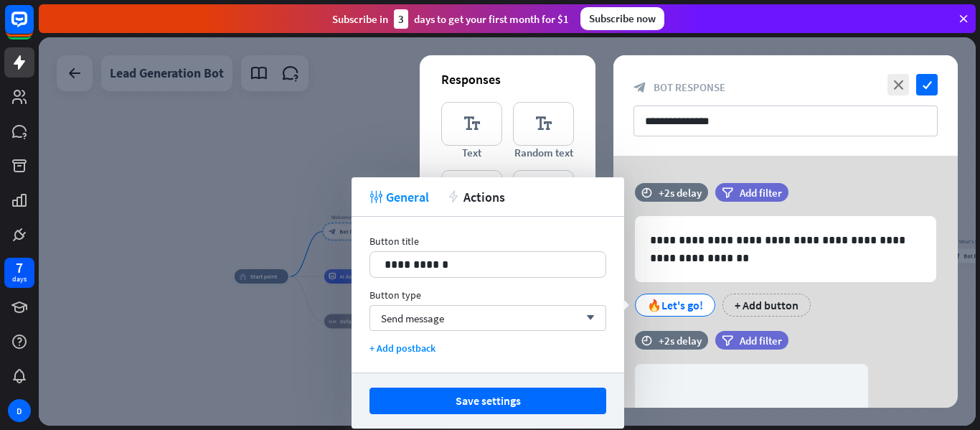
click at [283, 384] on div at bounding box center [507, 231] width 937 height 388
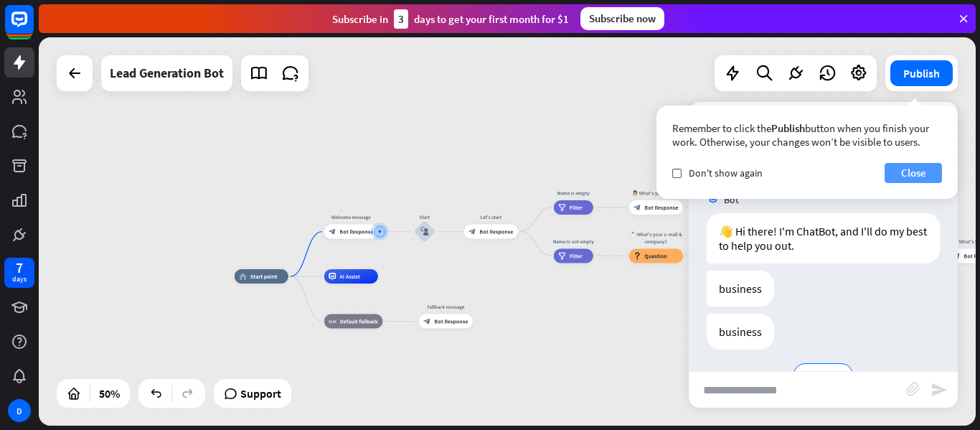
click at [920, 166] on button "Close" at bounding box center [912, 173] width 57 height 20
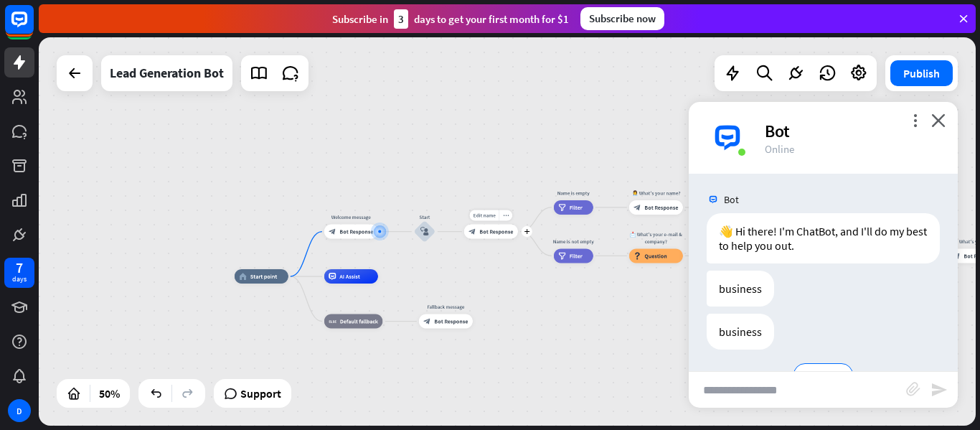
click at [490, 237] on div "block_bot_response Bot Response" at bounding box center [491, 231] width 54 height 14
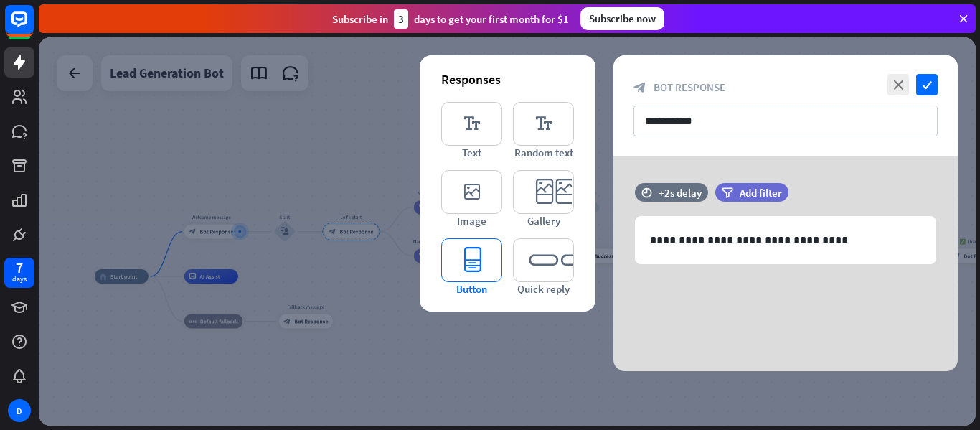
click at [478, 271] on icon "editor_button" at bounding box center [471, 260] width 61 height 44
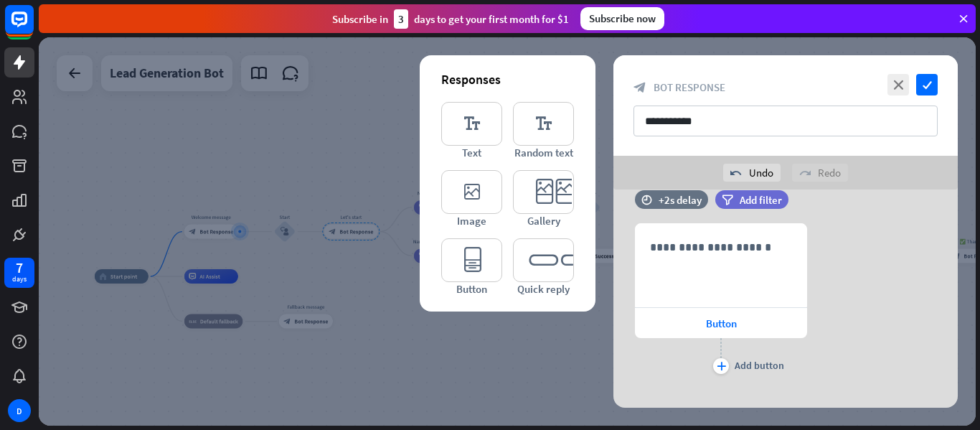
scroll to position [123, 0]
click at [544, 361] on div at bounding box center [507, 231] width 937 height 388
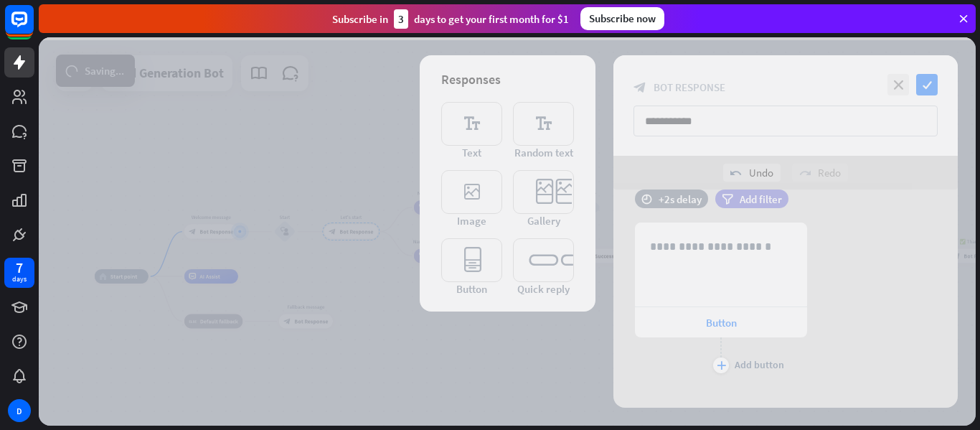
click at [544, 361] on div at bounding box center [507, 231] width 937 height 388
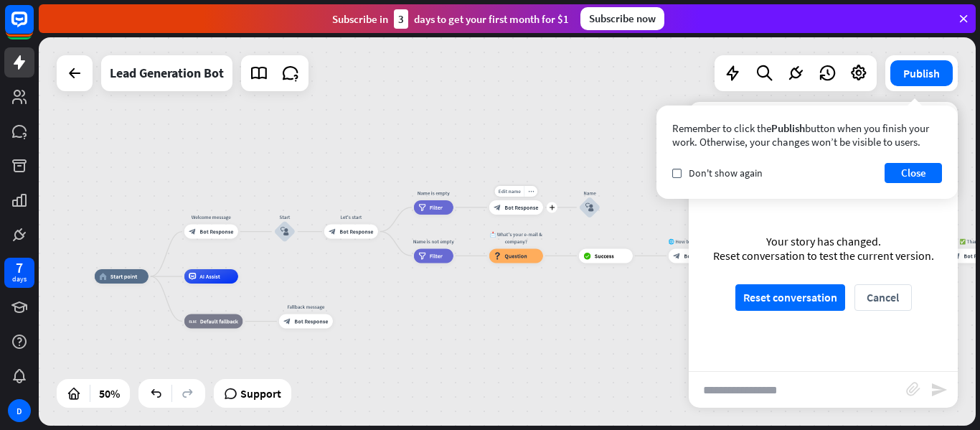
click at [518, 213] on div "block_bot_response Bot Response" at bounding box center [516, 207] width 54 height 14
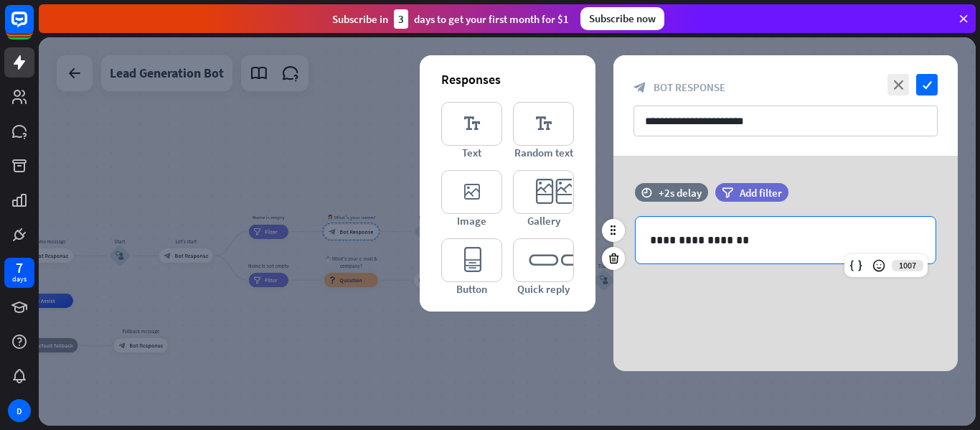
click at [836, 251] on div "**********" at bounding box center [785, 240] width 300 height 47
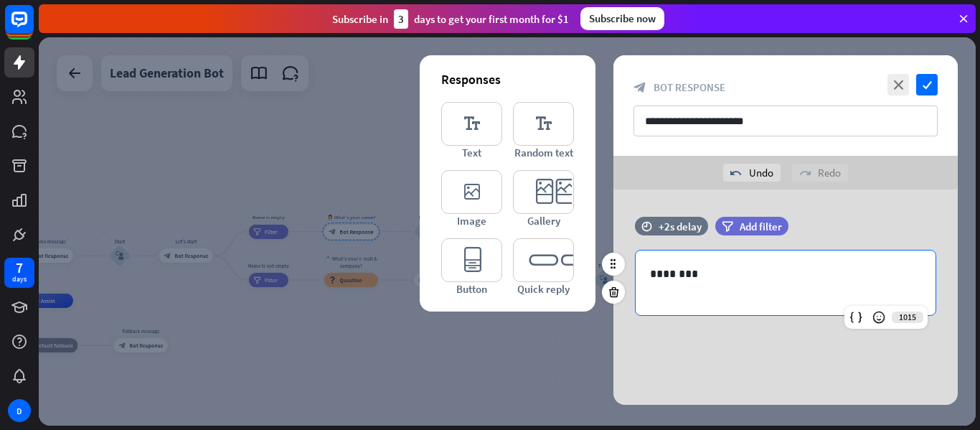
click at [825, 254] on div "********" at bounding box center [785, 282] width 300 height 65
click at [775, 299] on p at bounding box center [785, 292] width 271 height 18
click at [742, 355] on div "time +2s delay filter Add filter 1015 ********" at bounding box center [785, 296] width 344 height 215
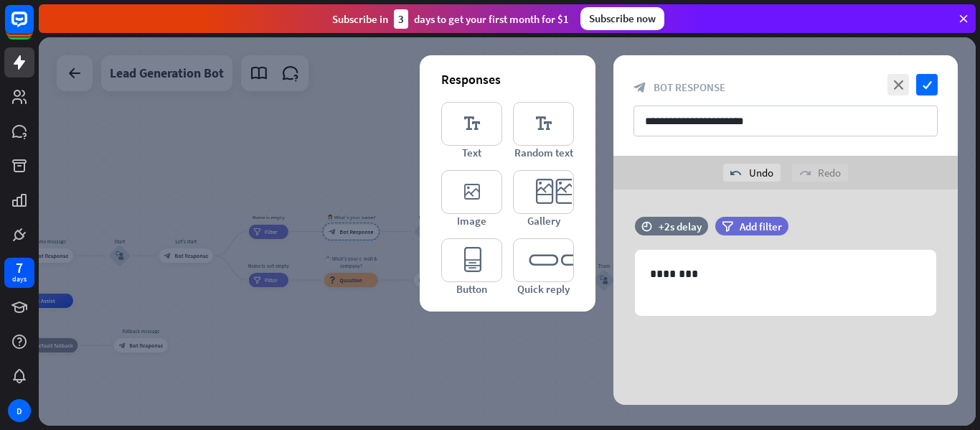
click at [742, 355] on div "time +2s delay filter Add filter 1015 ********" at bounding box center [785, 296] width 344 height 215
click at [928, 84] on icon "check" at bounding box center [927, 85] width 22 height 22
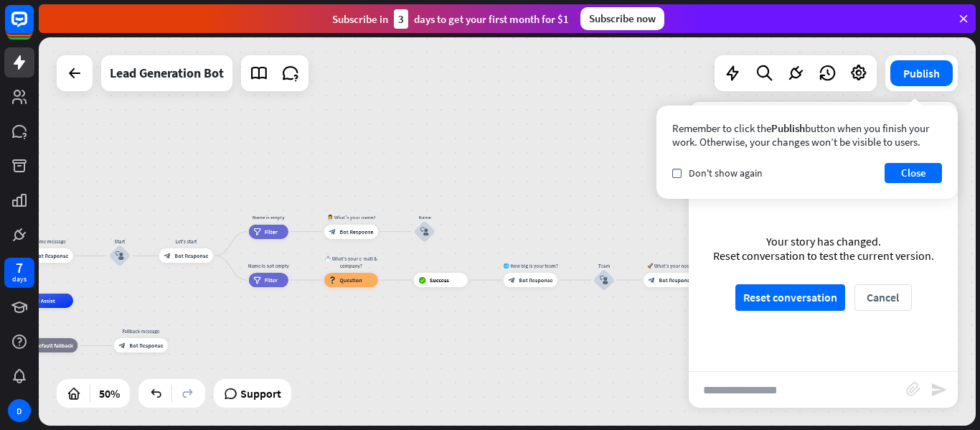
click at [351, 341] on div "home_2 Start point Welcome message block_bot_response Bot Response Start block_…" at bounding box center [164, 397] width 468 height 194
click at [420, 237] on div "block_user_input" at bounding box center [425, 232] width 22 height 22
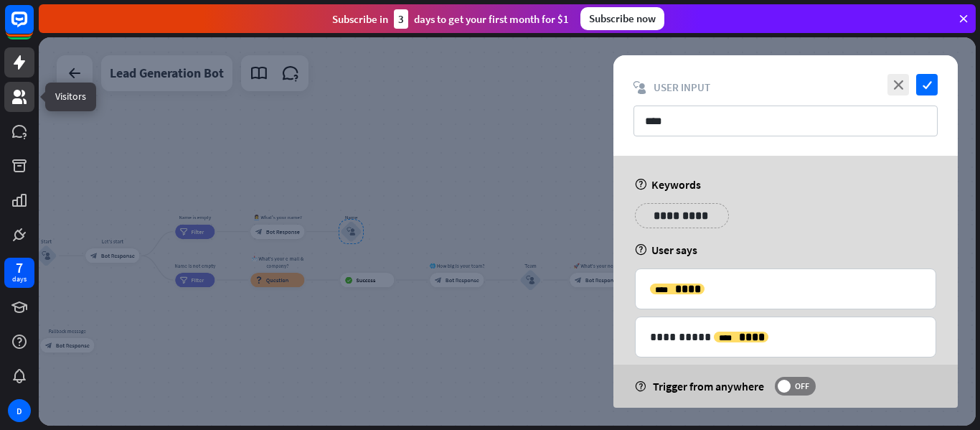
click at [15, 98] on icon at bounding box center [19, 96] width 17 height 17
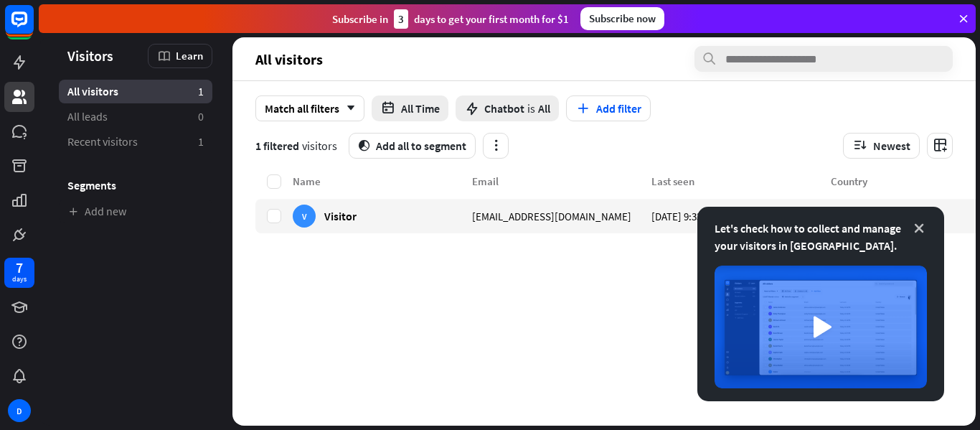
click at [920, 229] on icon at bounding box center [919, 228] width 14 height 14
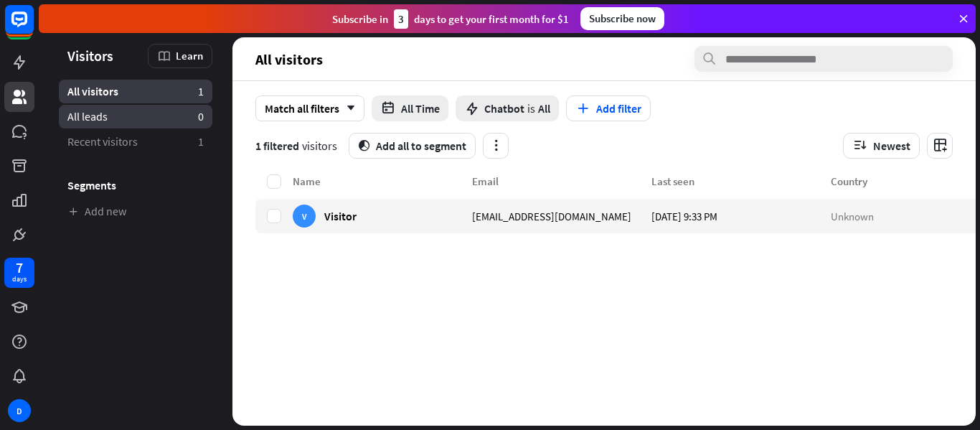
click at [87, 123] on span "All leads" at bounding box center [87, 116] width 40 height 15
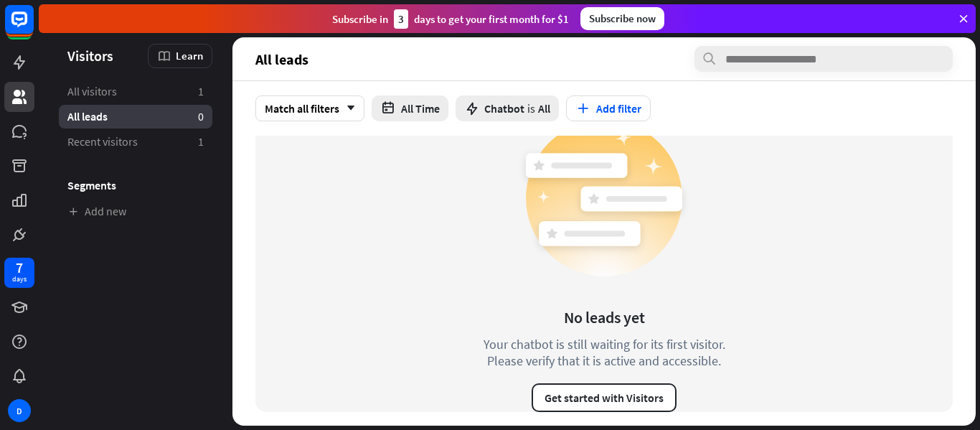
scroll to position [24, 0]
click at [600, 404] on button "Get started with Visitors" at bounding box center [603, 396] width 145 height 29
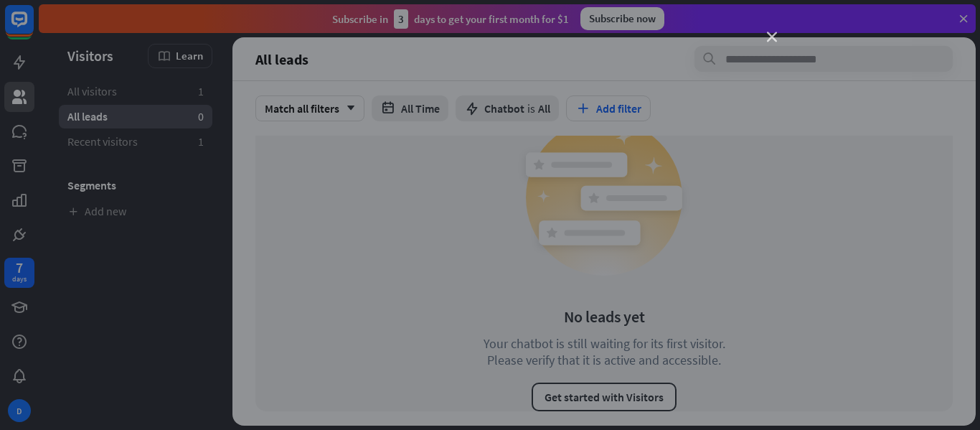
click at [770, 36] on icon "close" at bounding box center [772, 37] width 10 height 10
